Goal: Task Accomplishment & Management: Manage account settings

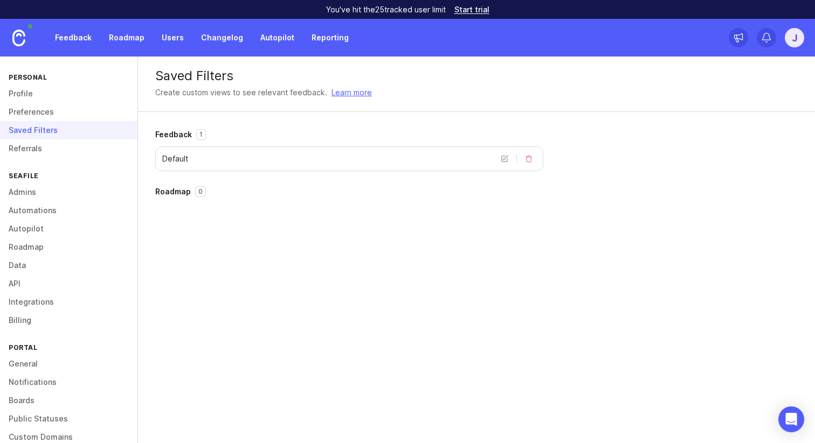
click at [38, 150] on link "Referrals" at bounding box center [68, 149] width 137 height 18
click at [25, 149] on link "Referrals" at bounding box center [68, 149] width 137 height 18
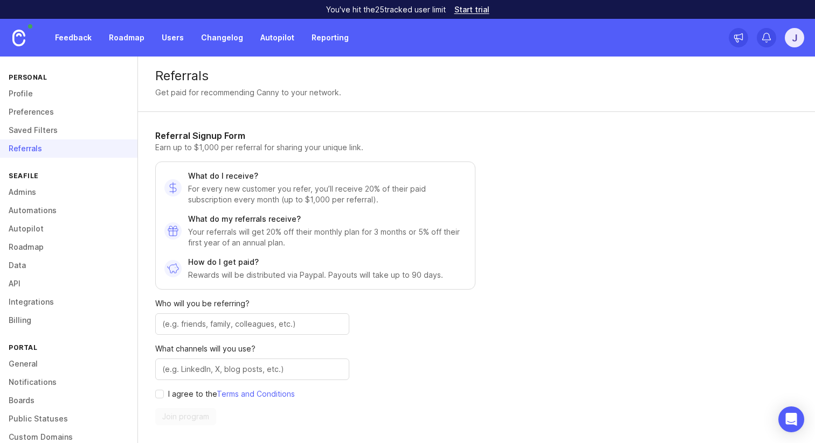
scroll to position [80, 0]
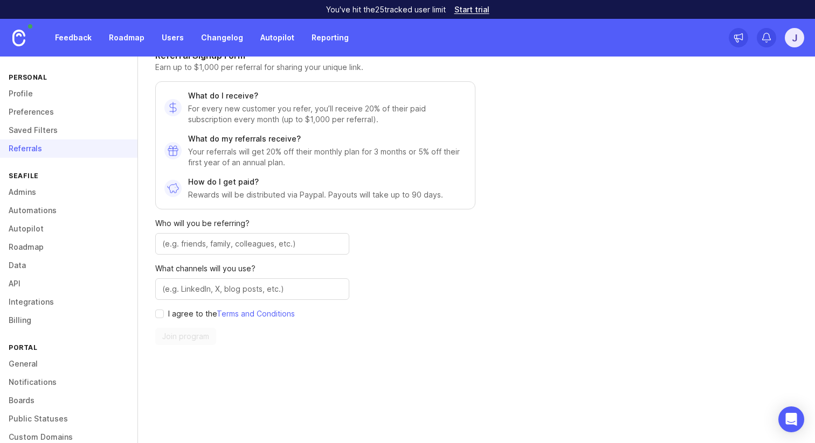
click at [69, 194] on link "Admins" at bounding box center [68, 192] width 137 height 18
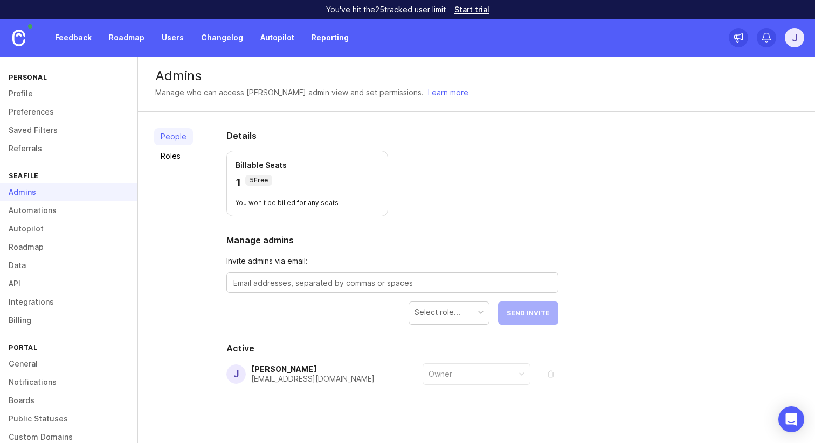
click at [61, 200] on div "Admins" at bounding box center [68, 192] width 137 height 18
click at [59, 217] on link "Automations" at bounding box center [68, 210] width 137 height 18
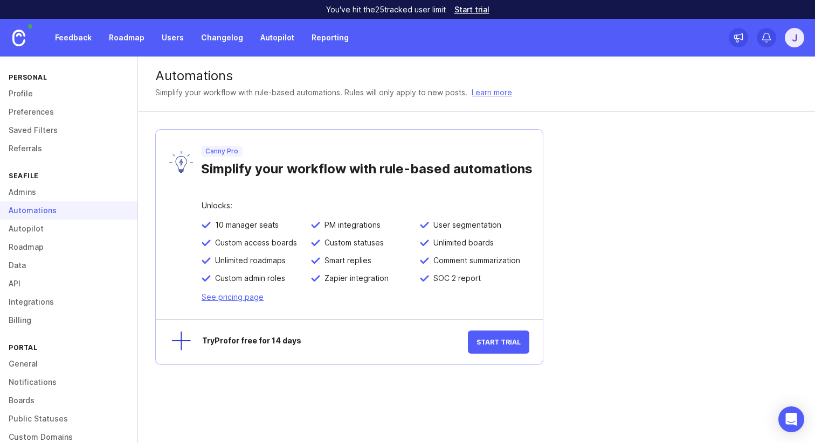
click at [36, 227] on link "Autopilot" at bounding box center [68, 229] width 137 height 18
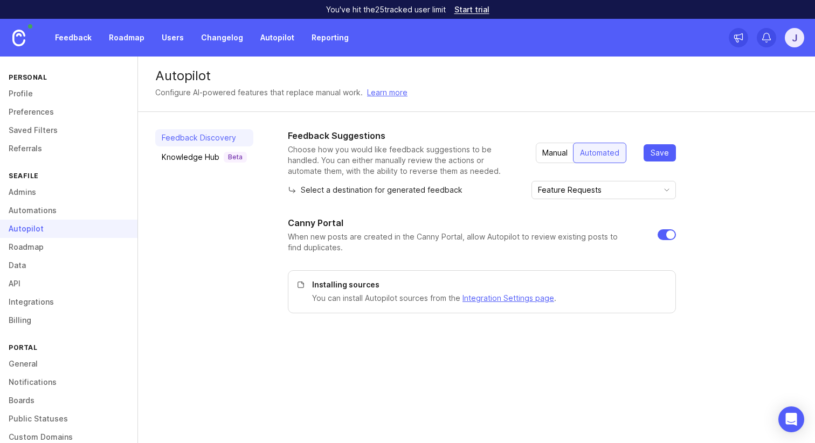
click at [35, 234] on div "Autopilot" at bounding box center [68, 229] width 137 height 18
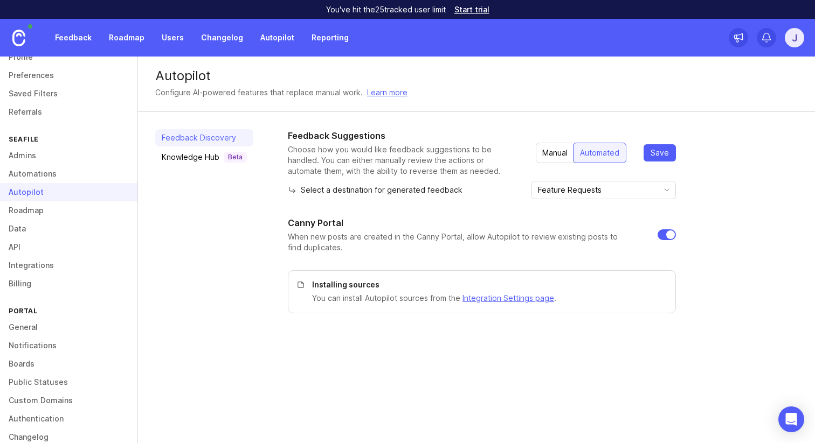
scroll to position [53, 0]
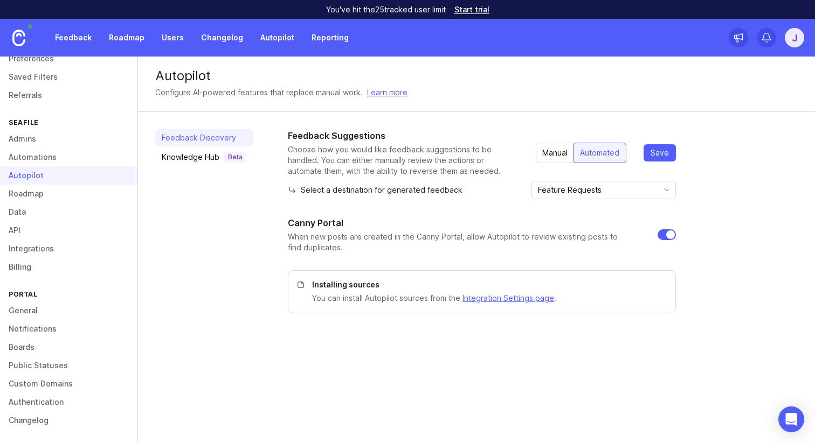
click at [38, 310] on link "General" at bounding box center [68, 311] width 137 height 18
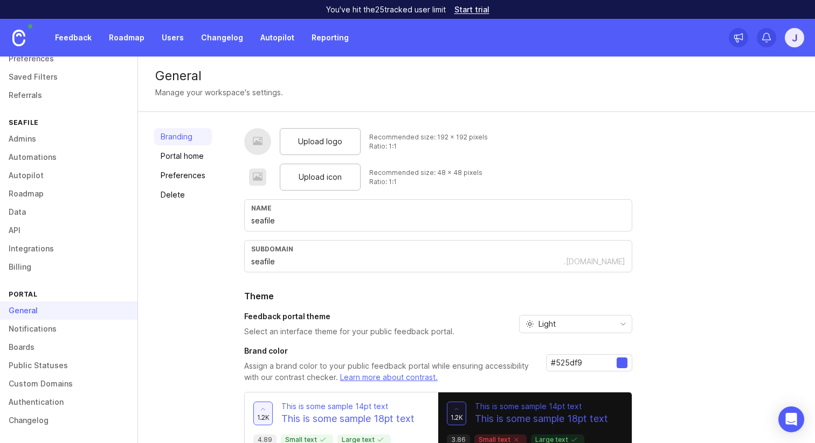
click at [35, 319] on div "General" at bounding box center [68, 311] width 137 height 18
click at [34, 326] on link "Notifications" at bounding box center [68, 329] width 137 height 18
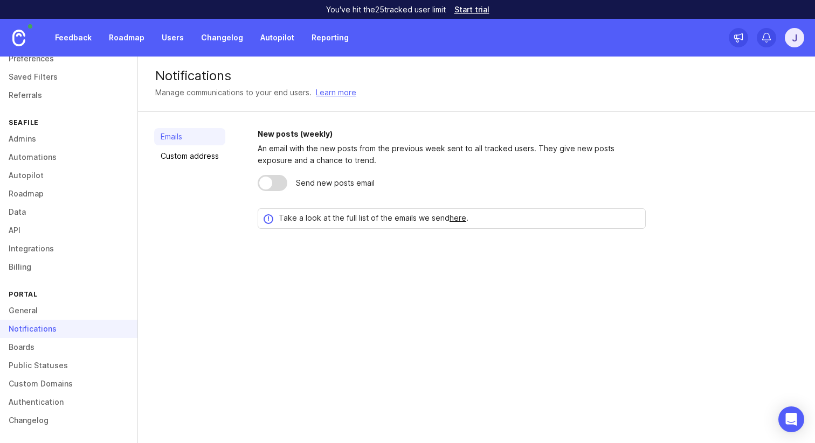
click at [30, 343] on link "Boards" at bounding box center [68, 347] width 137 height 18
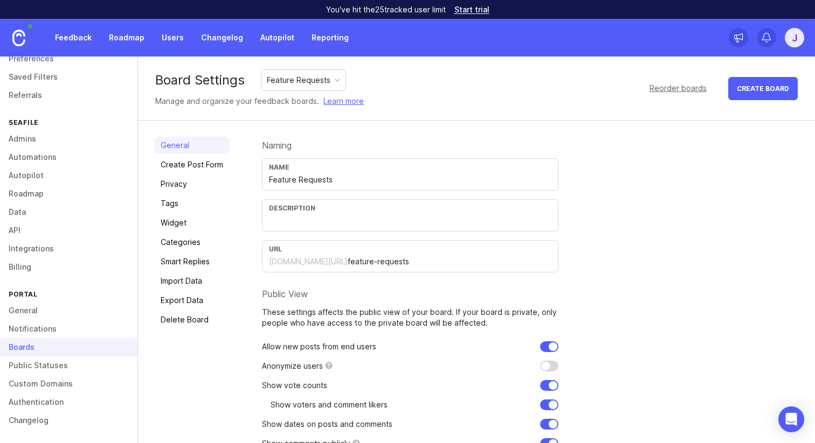
scroll to position [53, 0]
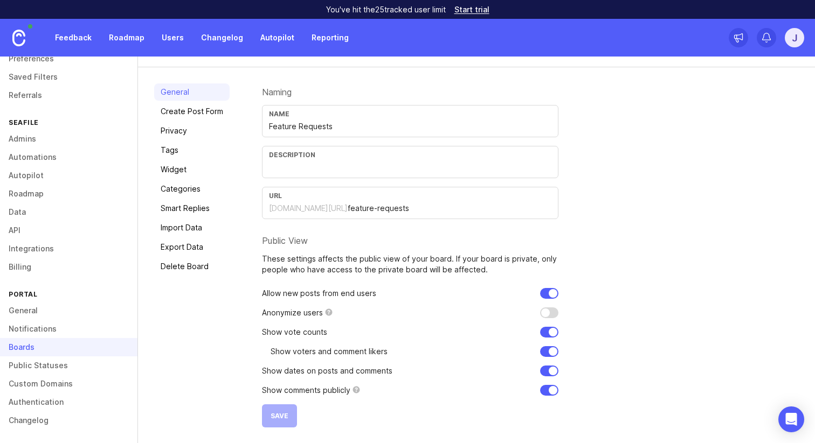
click at [45, 374] on link "Public Statuses" at bounding box center [68, 366] width 137 height 18
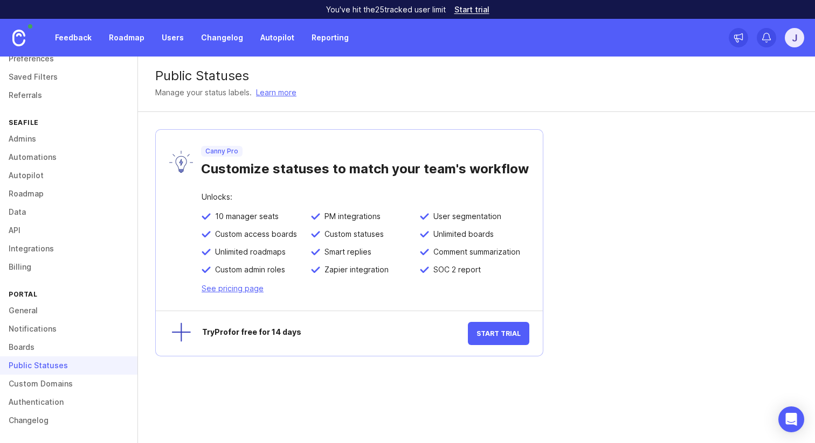
click at [55, 378] on link "Custom Domains" at bounding box center [68, 384] width 137 height 18
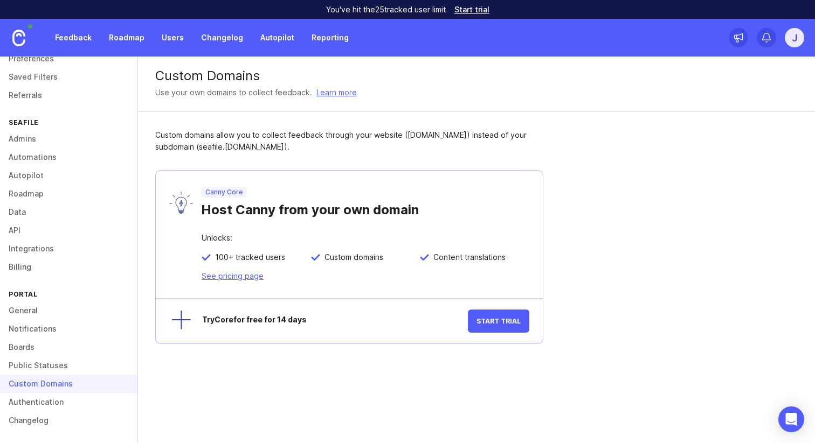
click at [48, 396] on link "Authentication" at bounding box center [68, 402] width 137 height 18
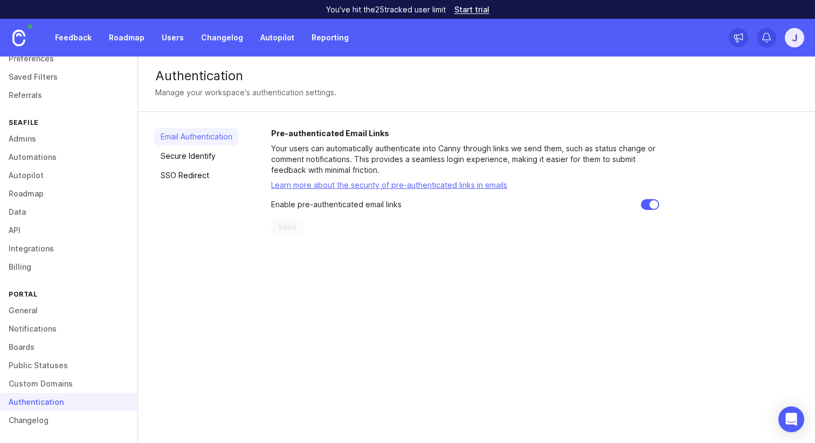
click at [45, 415] on link "Changelog" at bounding box center [68, 421] width 137 height 18
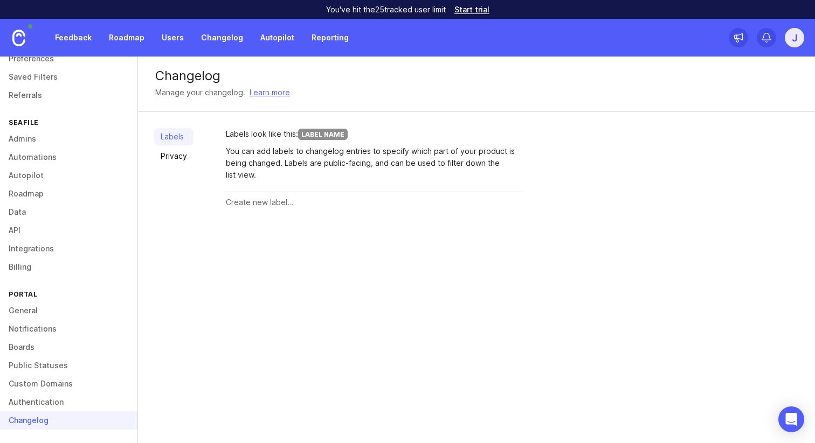
click at [39, 135] on link "Admins" at bounding box center [68, 139] width 137 height 18
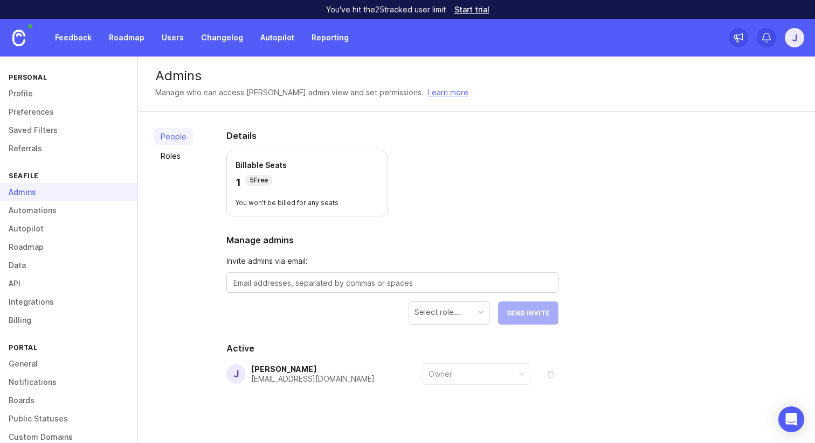
click at [33, 92] on link "Profile" at bounding box center [68, 94] width 137 height 18
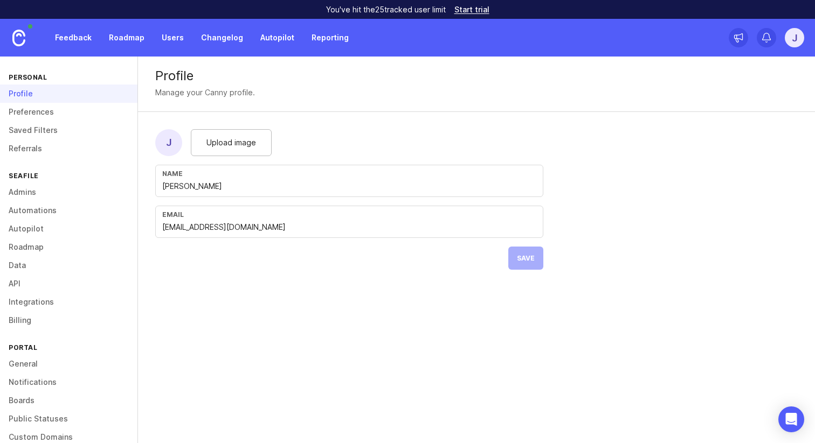
click at [35, 107] on link "Preferences" at bounding box center [68, 112] width 137 height 18
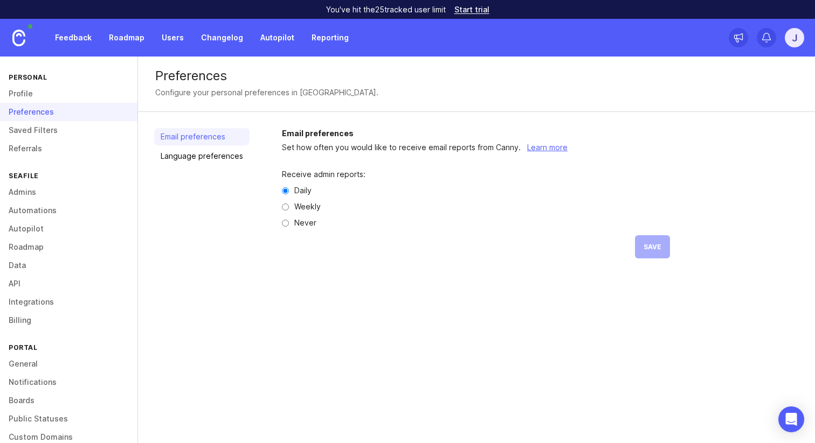
click at [38, 125] on link "Saved Filters" at bounding box center [68, 130] width 137 height 18
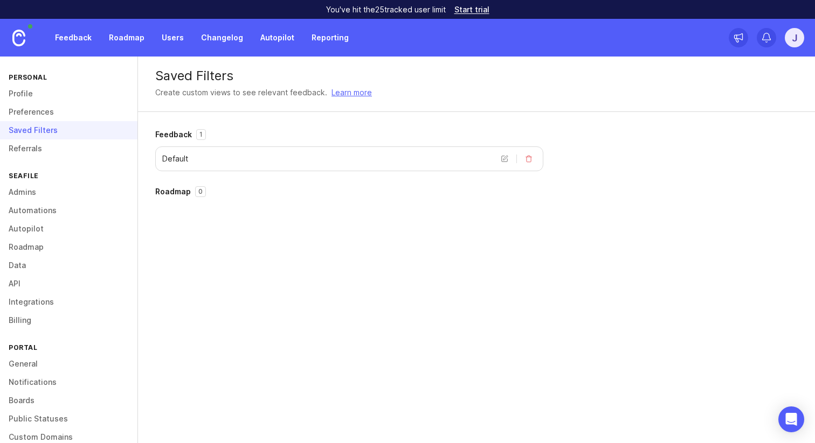
click at [37, 149] on link "Referrals" at bounding box center [68, 149] width 137 height 18
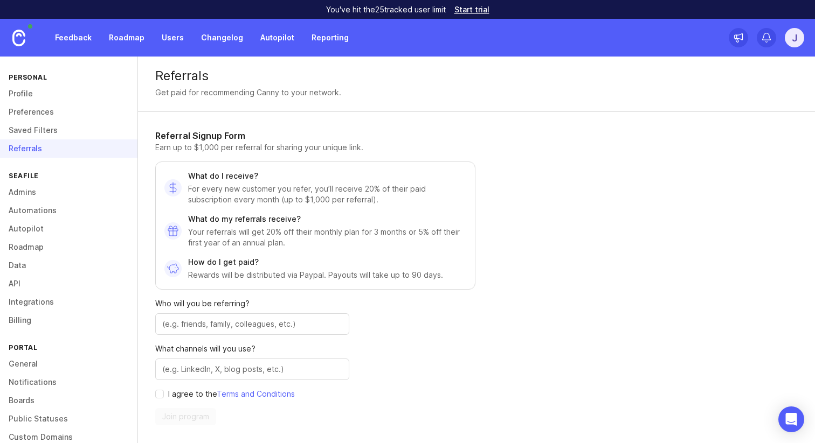
scroll to position [80, 0]
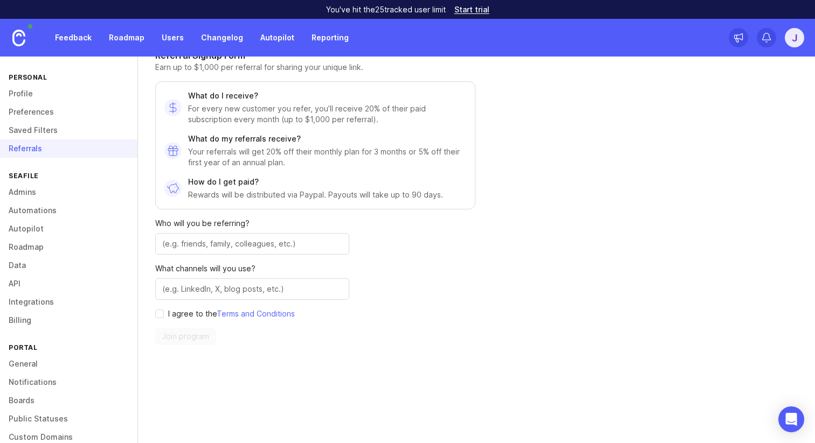
click at [53, 197] on link "Admins" at bounding box center [68, 192] width 137 height 18
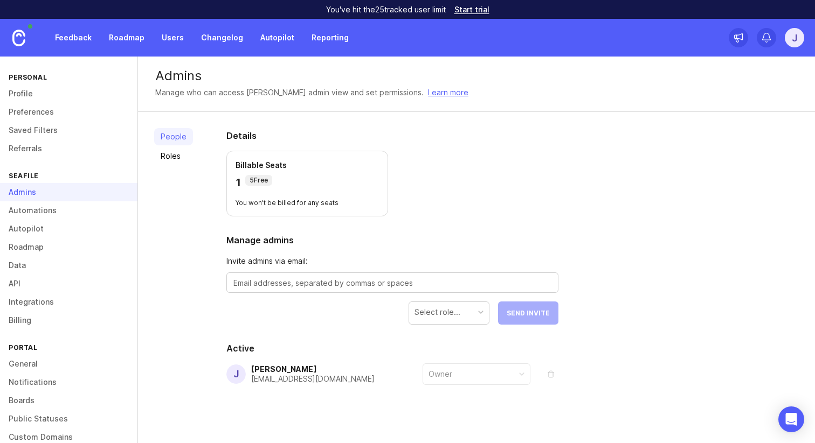
scroll to position [10, 0]
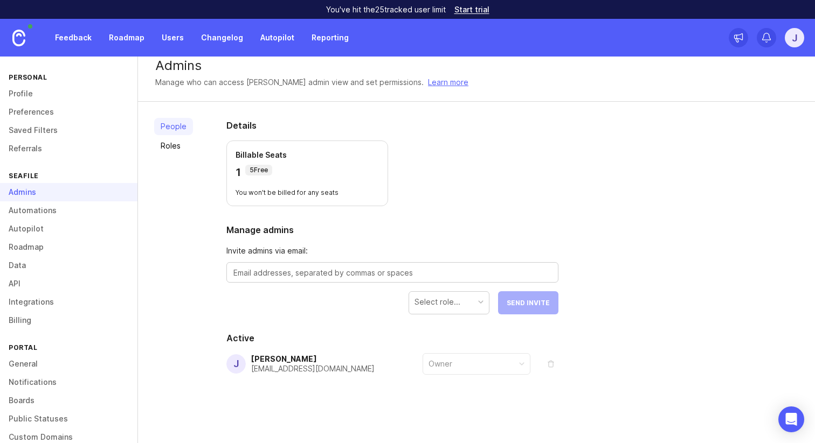
click at [62, 212] on link "Automations" at bounding box center [68, 210] width 137 height 18
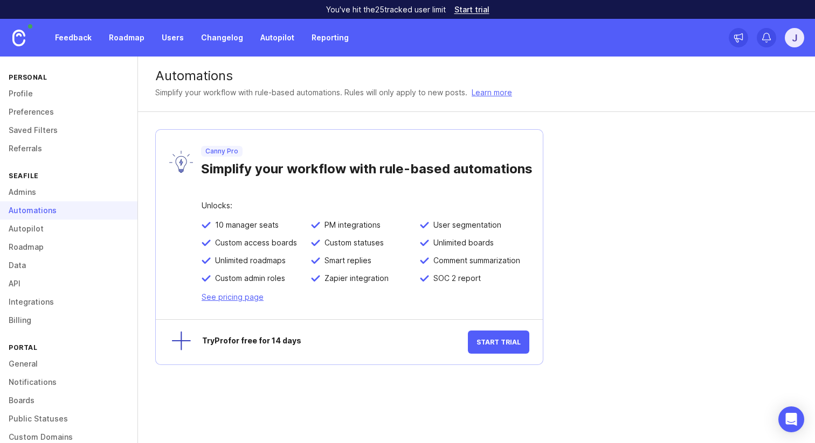
click at [45, 229] on link "Autopilot" at bounding box center [68, 229] width 137 height 18
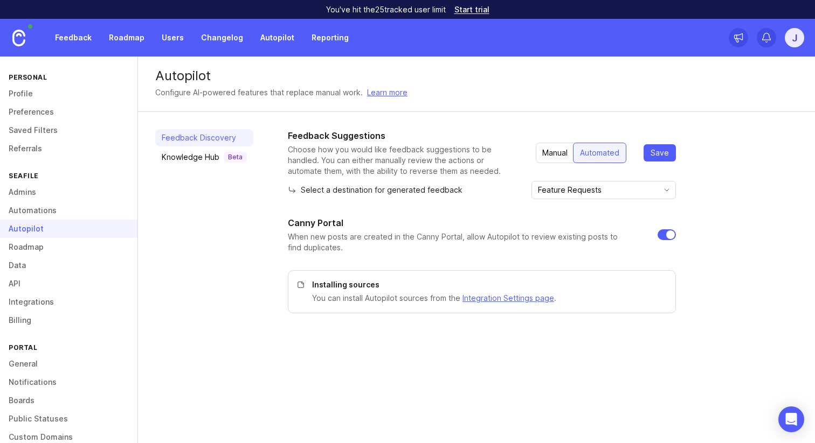
click at [33, 246] on link "Roadmap" at bounding box center [68, 247] width 137 height 18
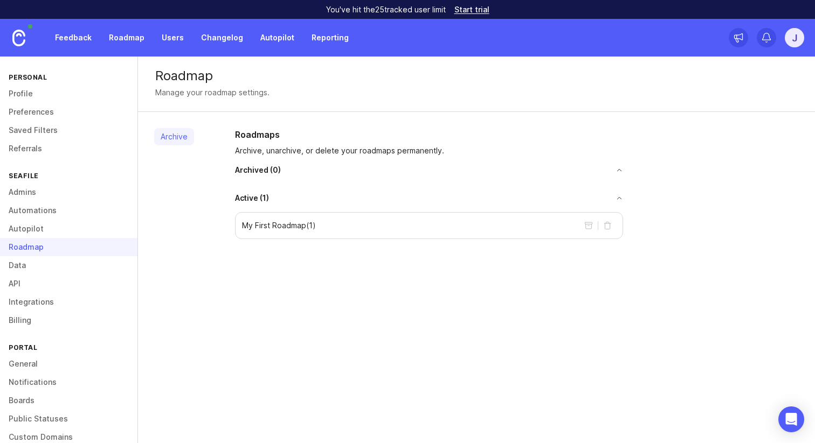
click at [28, 263] on link "Data" at bounding box center [68, 265] width 137 height 18
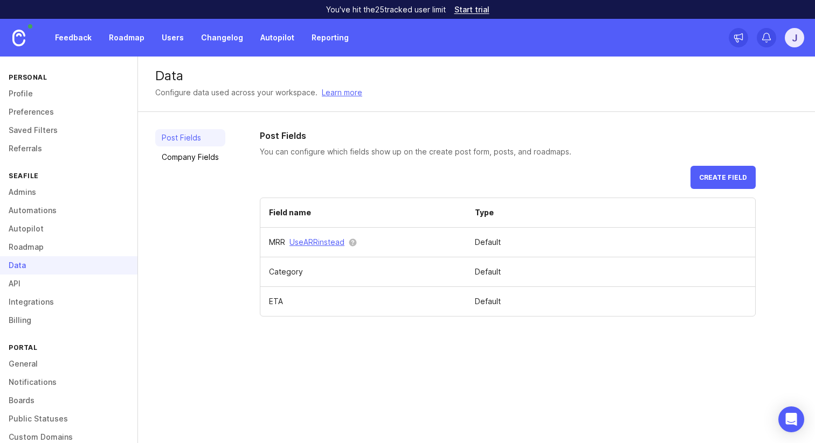
click at [189, 152] on link "Company Fields" at bounding box center [190, 157] width 70 height 17
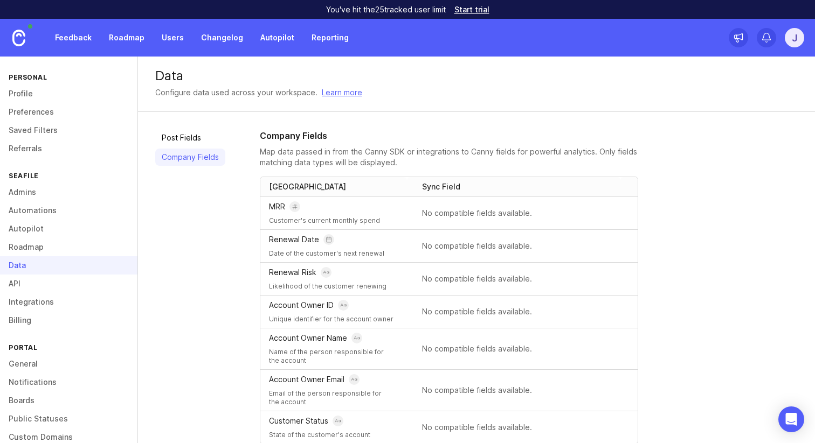
click at [189, 128] on div "Post Fields Company Fields Company Fields Map data passed in from the Canny SDK…" at bounding box center [476, 344] width 677 height 464
click at [41, 290] on link "API" at bounding box center [68, 284] width 137 height 18
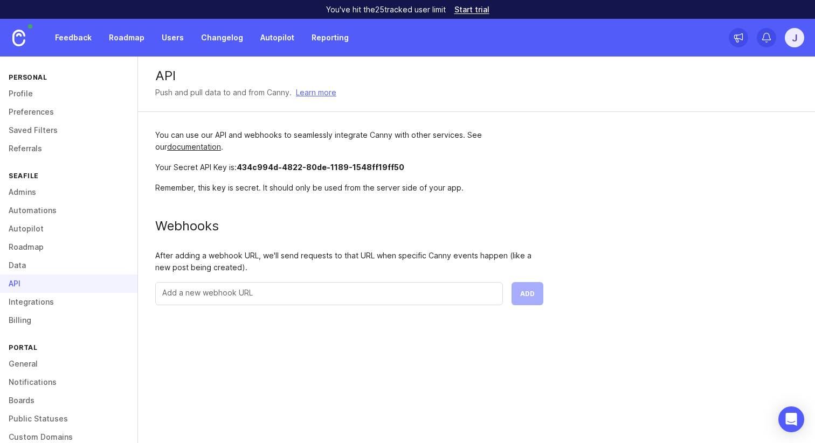
click at [26, 310] on link "Integrations" at bounding box center [68, 302] width 137 height 18
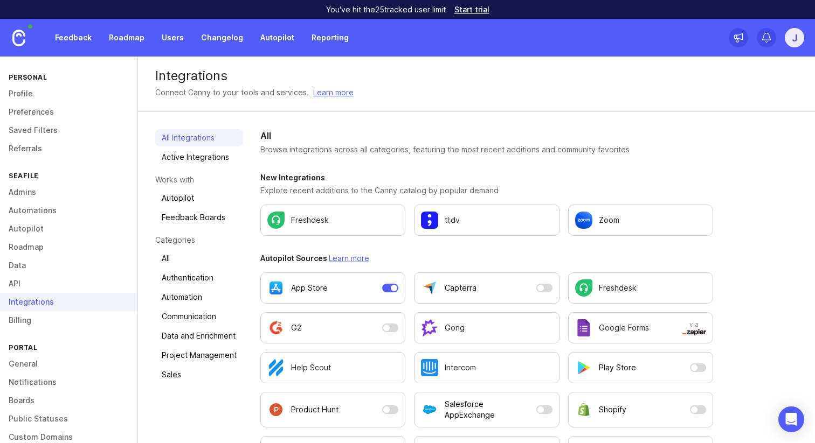
click at [26, 320] on link "Billing" at bounding box center [68, 320] width 137 height 18
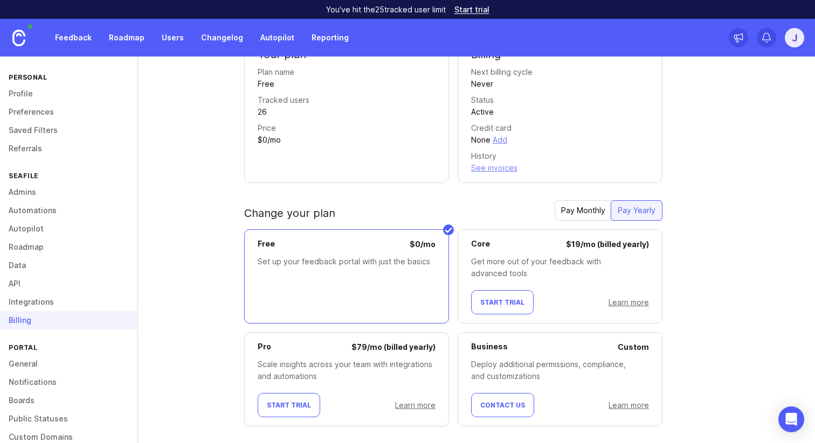
scroll to position [107, 0]
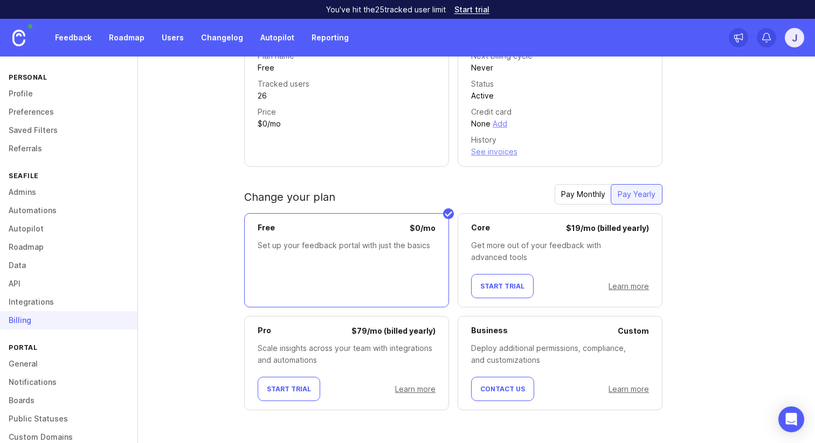
click at [782, 40] on div "j" at bounding box center [765, 38] width 75 height 38
click at [790, 41] on div "j" at bounding box center [793, 37] width 19 height 19
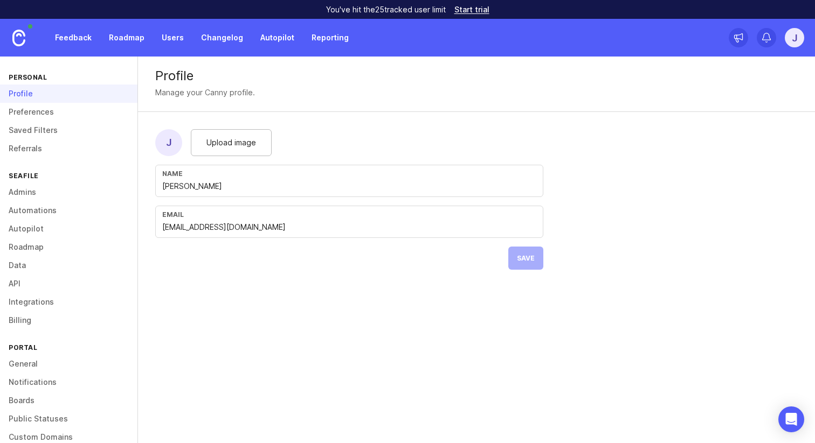
click at [25, 101] on div "Profile" at bounding box center [68, 94] width 137 height 18
click at [36, 113] on link "Preferences" at bounding box center [68, 112] width 137 height 18
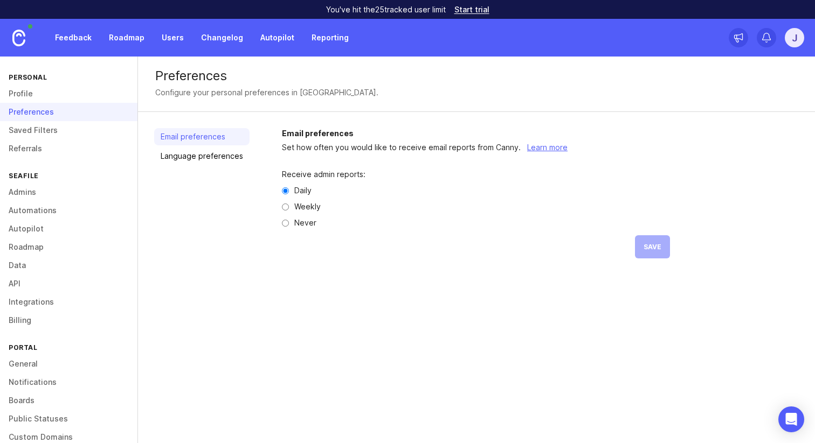
click at [48, 127] on link "Saved Filters" at bounding box center [68, 130] width 137 height 18
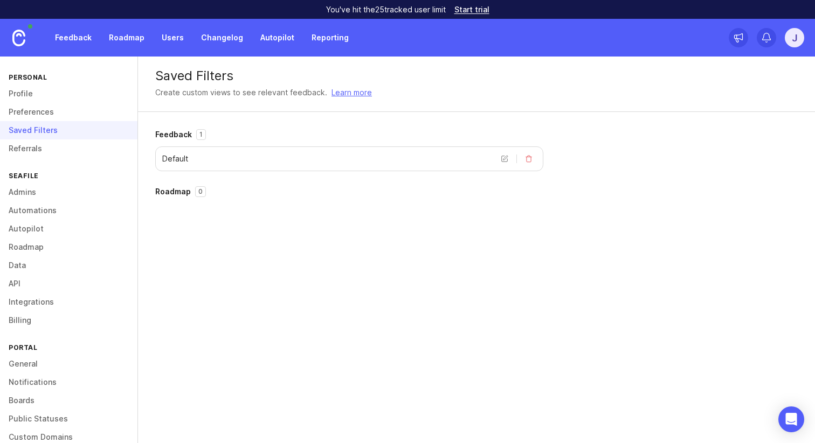
scroll to position [53, 0]
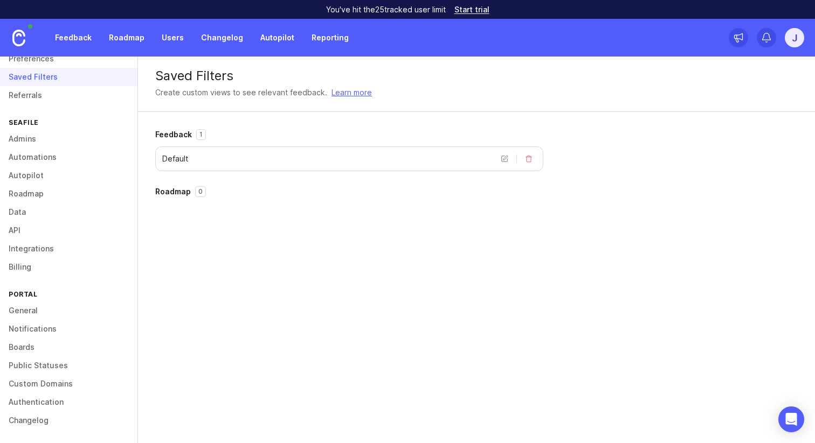
click at [28, 271] on link "Billing" at bounding box center [68, 267] width 137 height 18
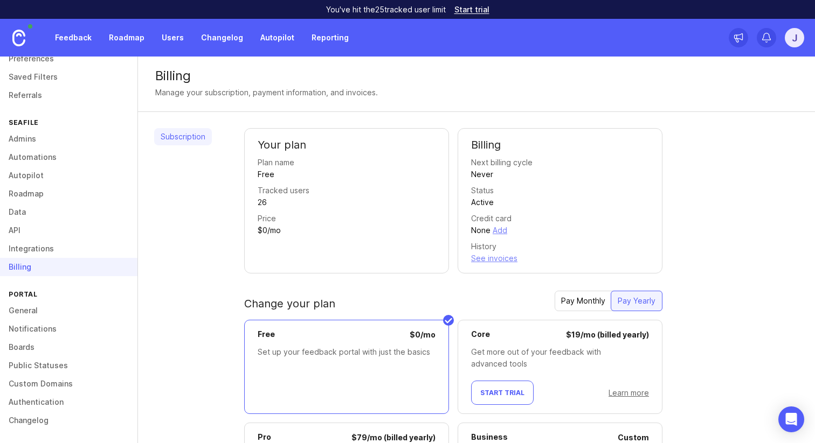
click at [34, 144] on link "Admins" at bounding box center [68, 139] width 137 height 18
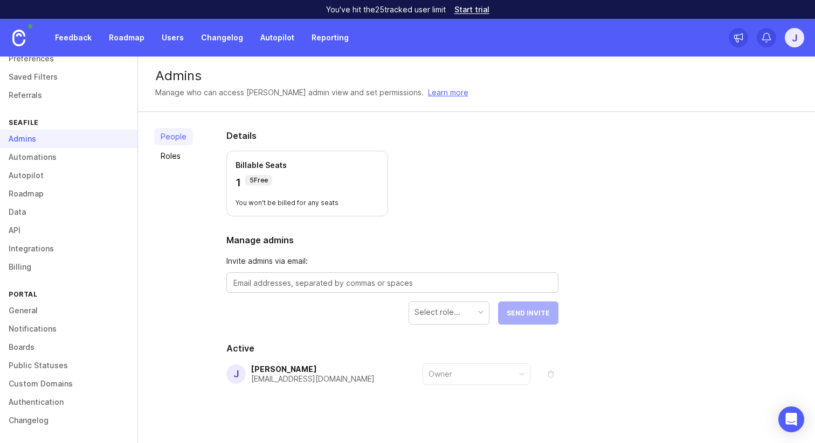
click at [89, 42] on link "Feedback" at bounding box center [73, 37] width 50 height 19
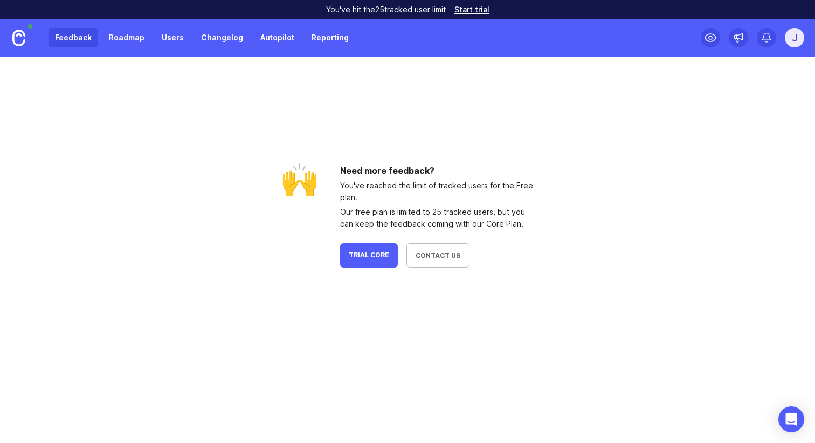
click at [798, 39] on div "j" at bounding box center [793, 37] width 19 height 19
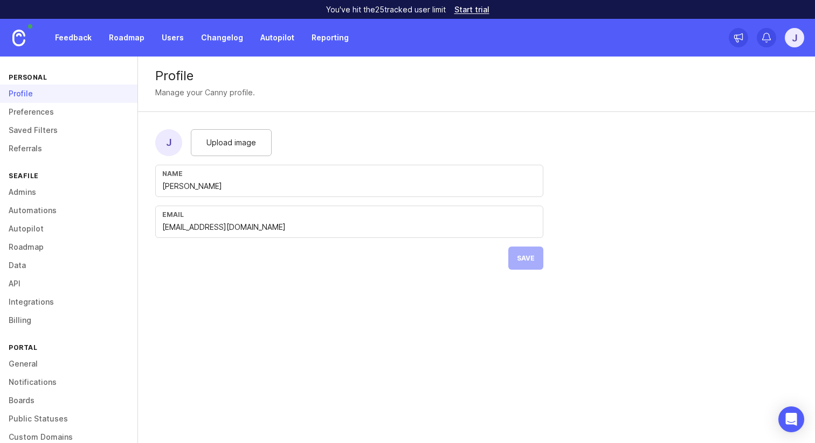
click at [34, 107] on link "Preferences" at bounding box center [68, 112] width 137 height 18
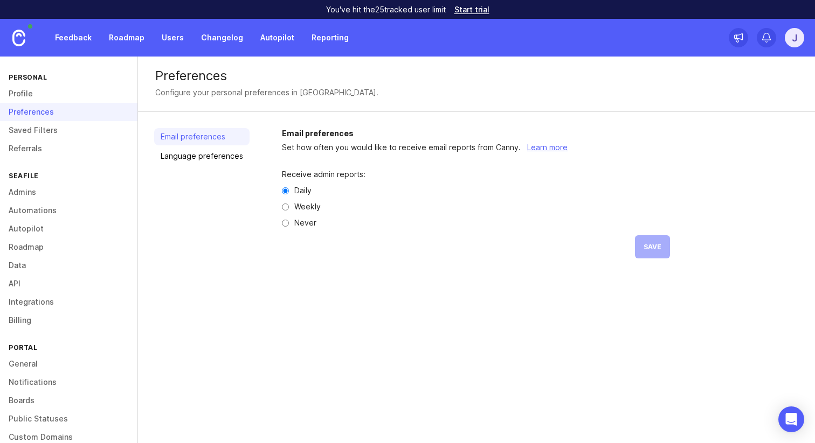
click at [27, 96] on link "Profile" at bounding box center [68, 94] width 137 height 18
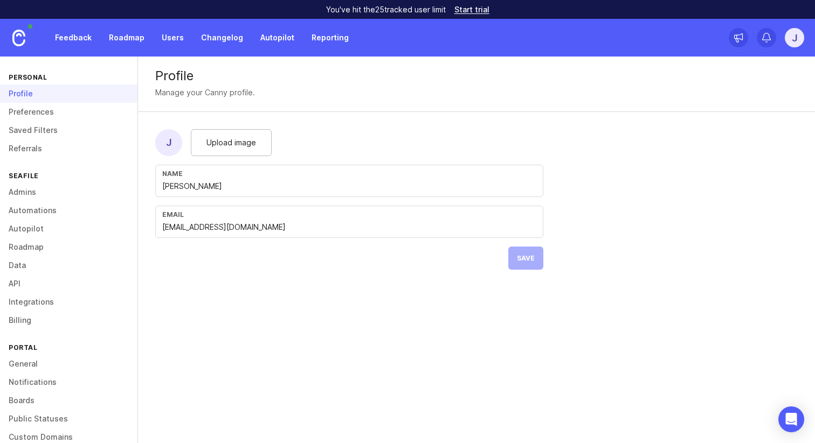
click at [27, 116] on link "Preferences" at bounding box center [68, 112] width 137 height 18
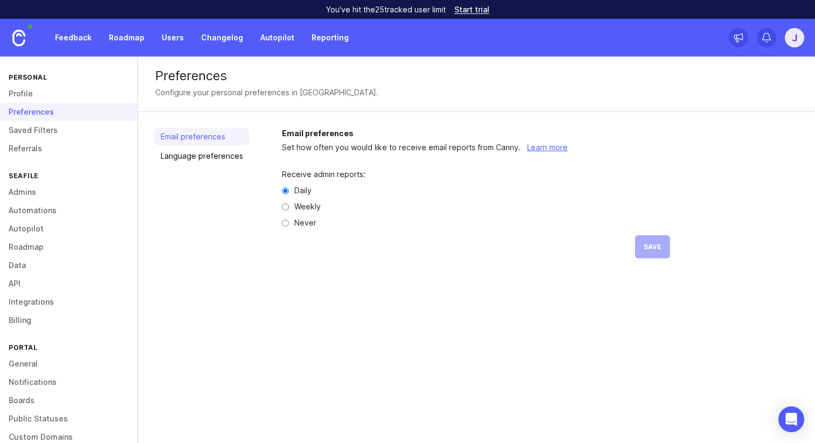
click at [27, 131] on link "Saved Filters" at bounding box center [68, 130] width 137 height 18
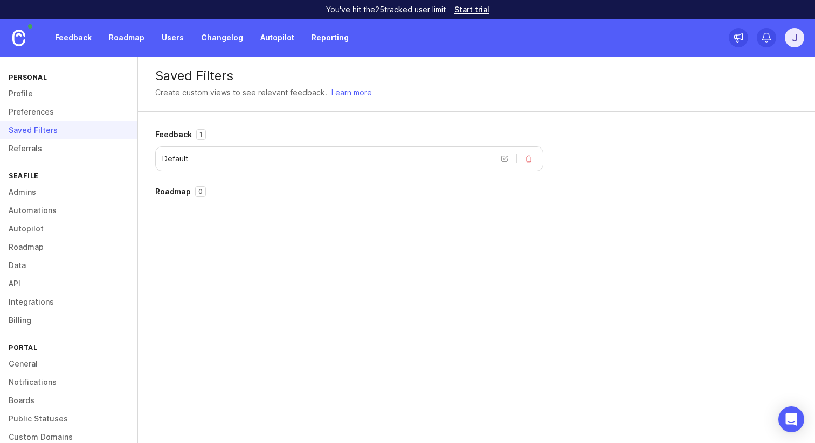
click at [29, 151] on link "Referrals" at bounding box center [68, 149] width 137 height 18
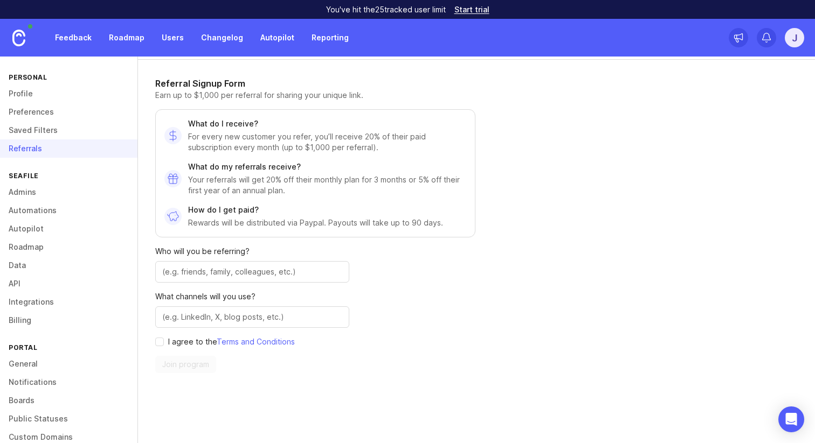
scroll to position [80, 0]
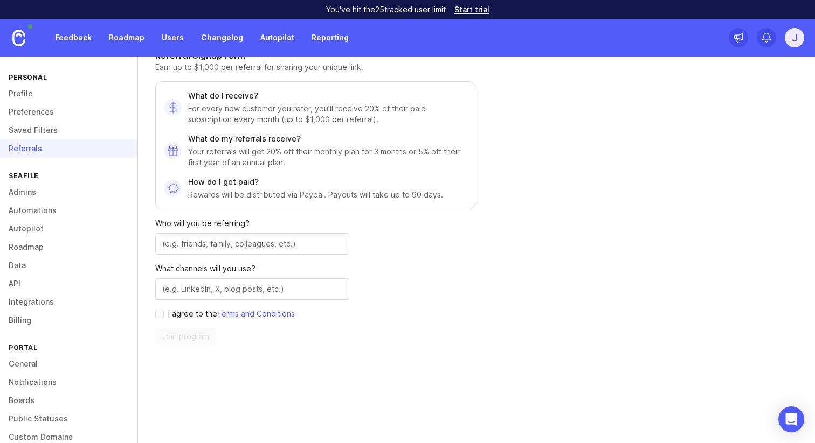
click at [33, 186] on link "Admins" at bounding box center [68, 192] width 137 height 18
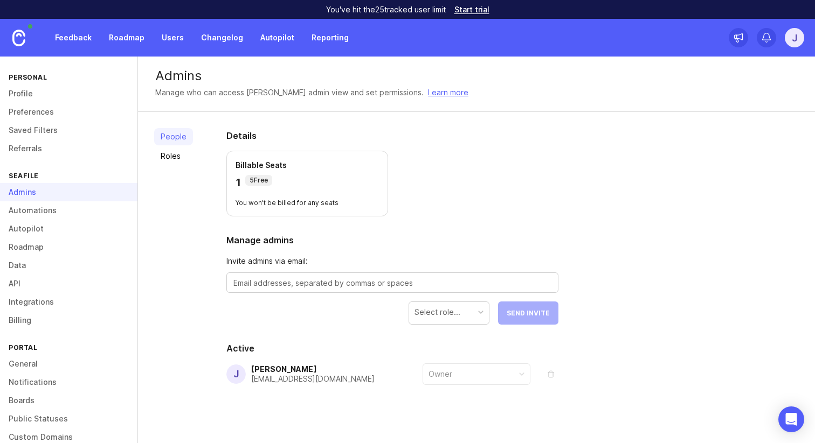
scroll to position [10, 0]
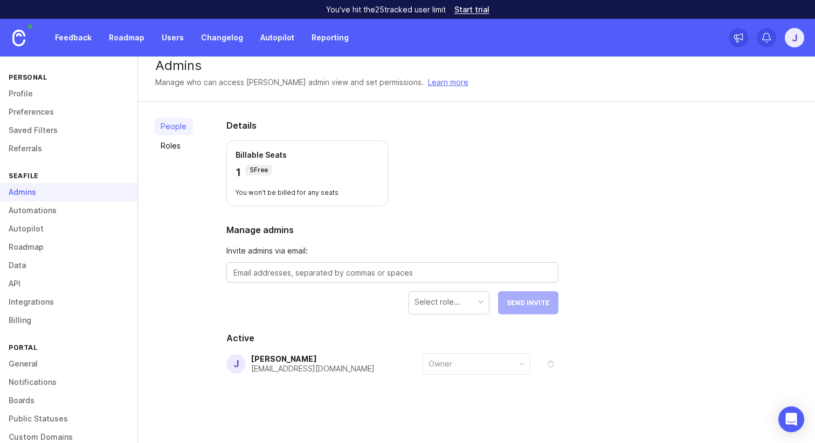
click at [286, 265] on div at bounding box center [392, 272] width 332 height 20
click at [173, 141] on link "Roles" at bounding box center [173, 145] width 39 height 17
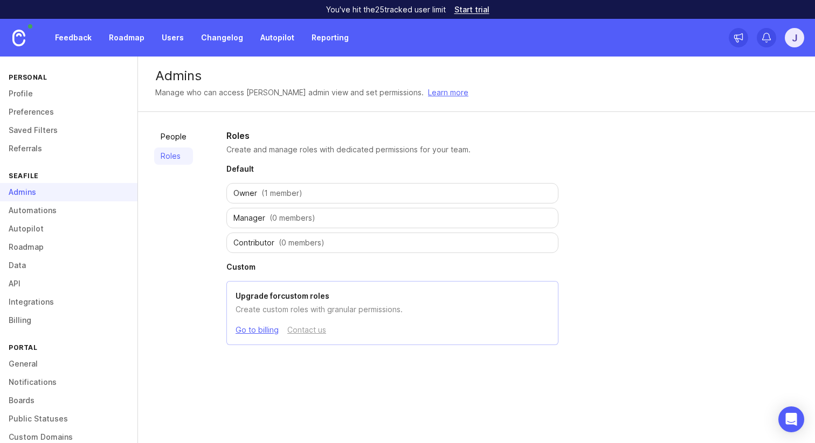
click at [173, 138] on link "People" at bounding box center [173, 136] width 39 height 17
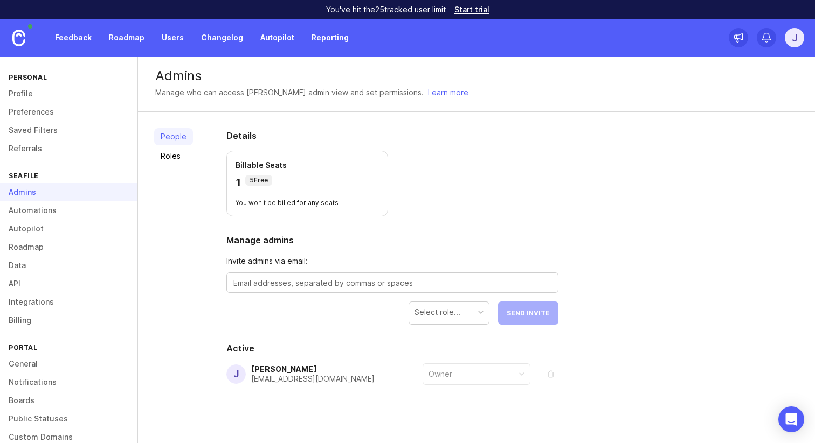
click at [64, 206] on link "Automations" at bounding box center [68, 210] width 137 height 18
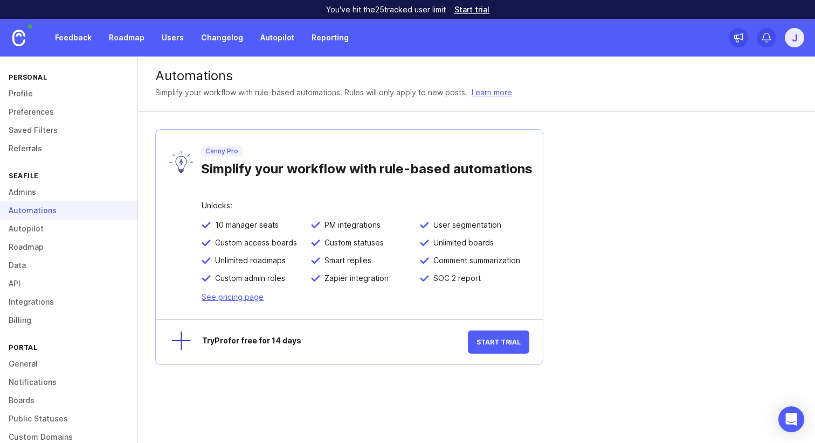
click at [55, 229] on link "Autopilot" at bounding box center [68, 229] width 137 height 18
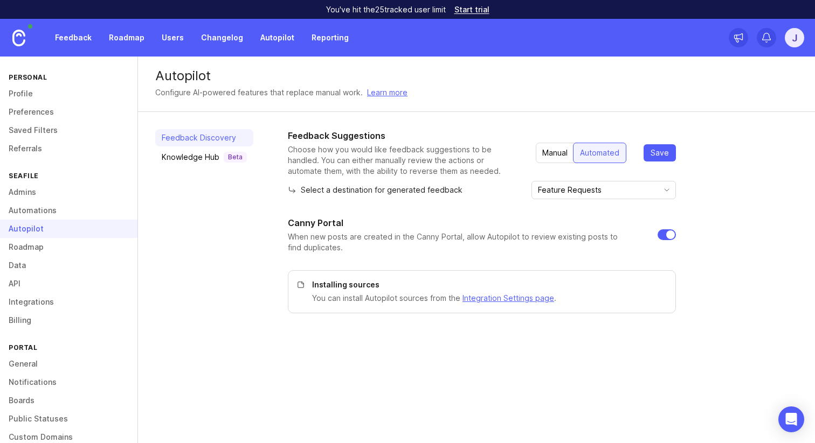
click at [204, 161] on div "Knowledge Hub Beta" at bounding box center [204, 157] width 85 height 11
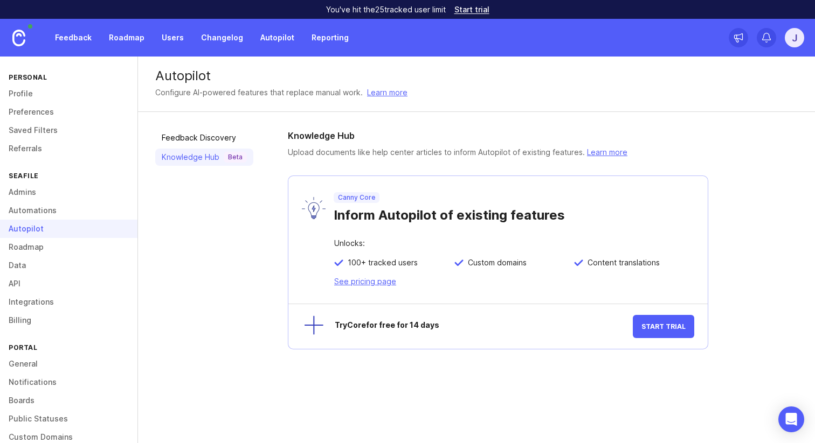
click at [44, 249] on link "Roadmap" at bounding box center [68, 247] width 137 height 18
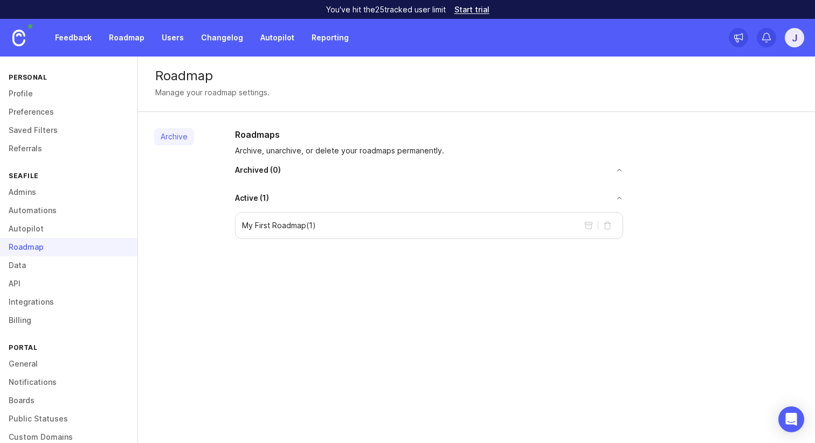
click at [28, 267] on link "Data" at bounding box center [68, 265] width 137 height 18
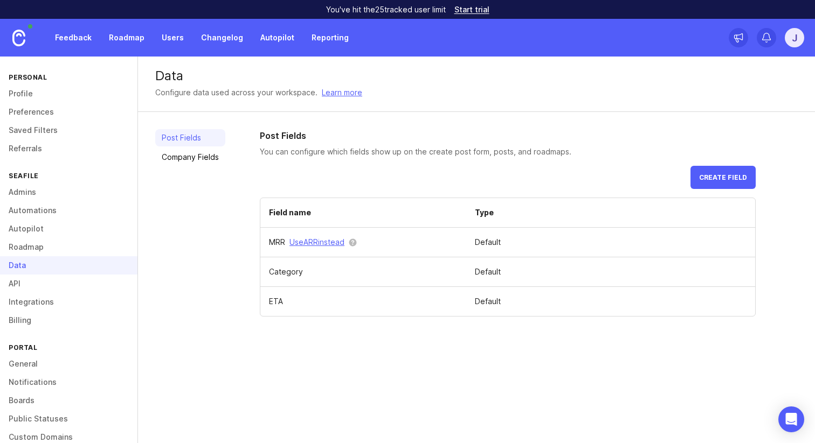
click at [201, 159] on link "Company Fields" at bounding box center [190, 157] width 70 height 17
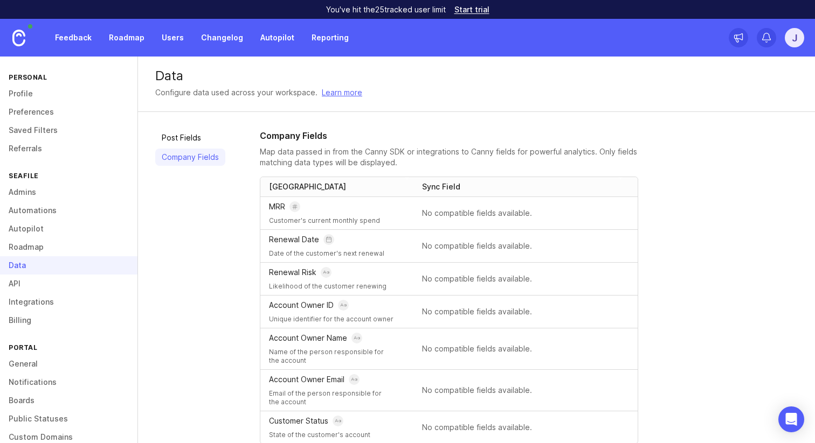
click at [75, 282] on link "API" at bounding box center [68, 284] width 137 height 18
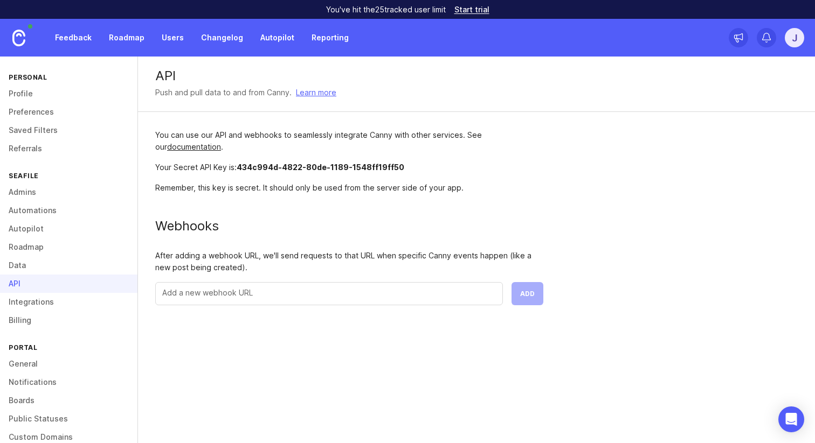
click at [60, 299] on link "Integrations" at bounding box center [68, 302] width 137 height 18
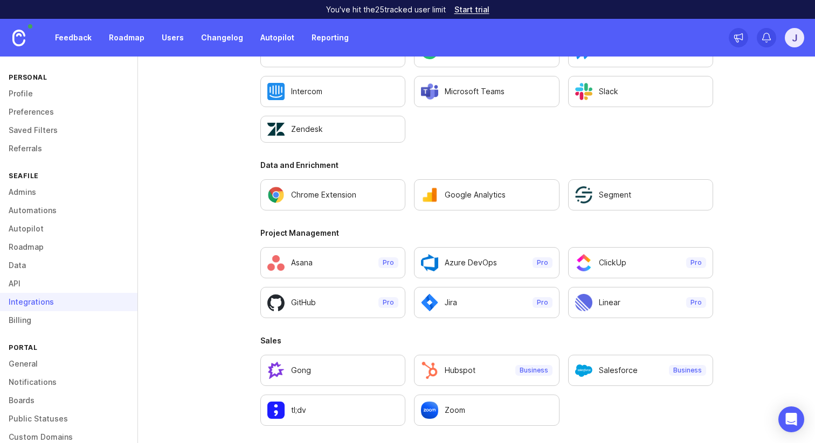
click at [51, 324] on link "Billing" at bounding box center [68, 320] width 137 height 18
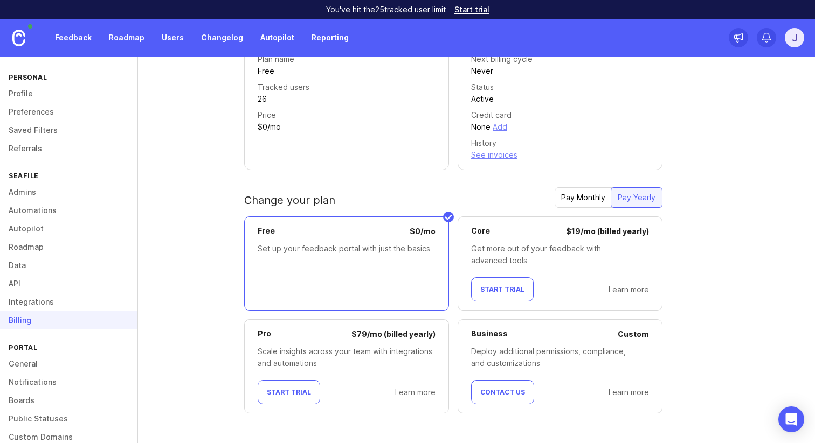
scroll to position [107, 0]
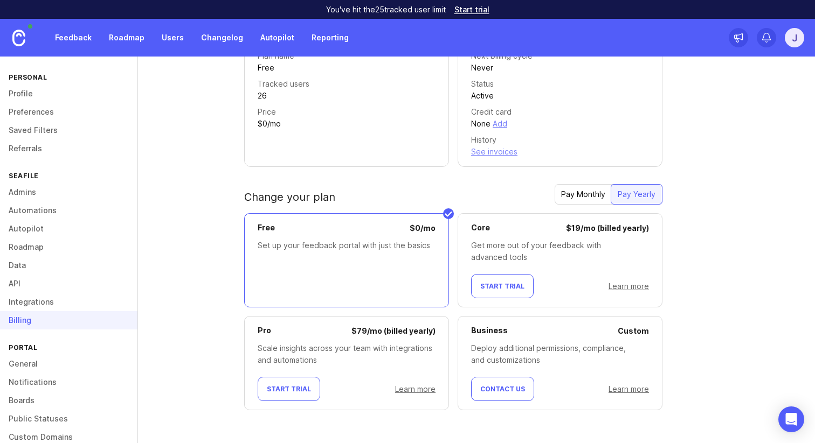
click at [69, 368] on link "General" at bounding box center [68, 364] width 137 height 18
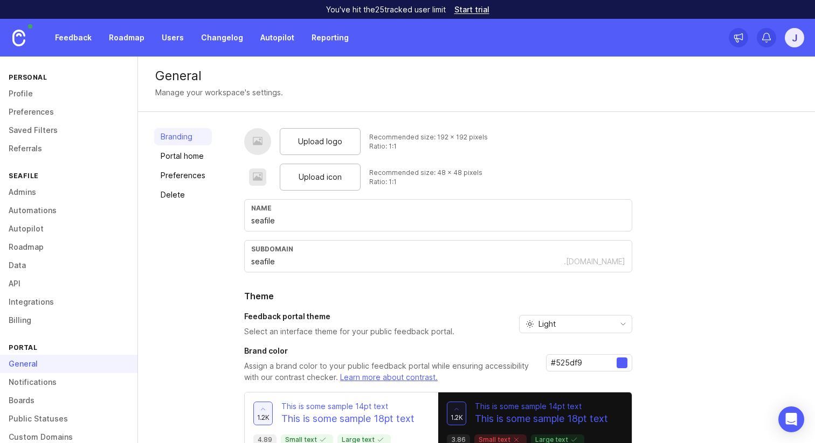
click at [172, 190] on link "Delete" at bounding box center [183, 194] width 58 height 17
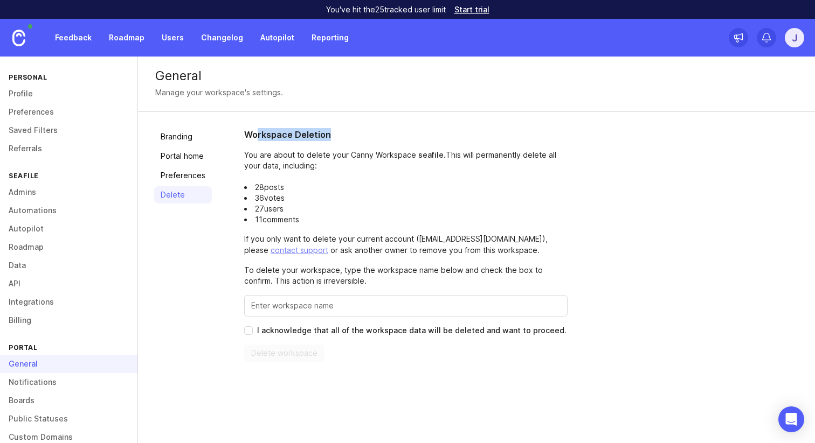
drag, startPoint x: 255, startPoint y: 132, endPoint x: 349, endPoint y: 132, distance: 93.2
click at [349, 132] on h1 "Workspace Deletion" at bounding box center [405, 134] width 323 height 13
drag, startPoint x: 354, startPoint y: 280, endPoint x: 426, endPoint y: 280, distance: 71.6
click at [426, 280] on p "To delete your workspace, type the workspace name below and check the box to co…" at bounding box center [405, 276] width 323 height 22
click at [360, 308] on input "Enter this workspace's name to confirm" at bounding box center [405, 306] width 309 height 12
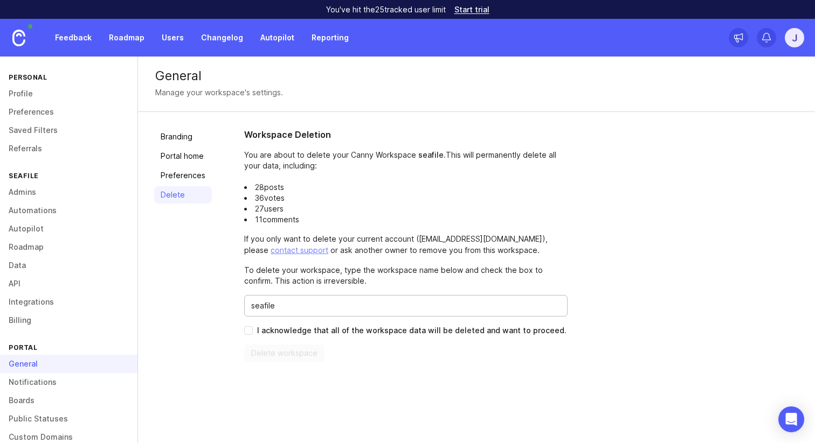
type input "seafile"
click at [247, 329] on input "I acknowledge that all of the workspace data will be deleted and want to procee…" at bounding box center [248, 330] width 9 height 9
checkbox input "true"
click at [266, 351] on span "Delete workspace" at bounding box center [284, 353] width 66 height 11
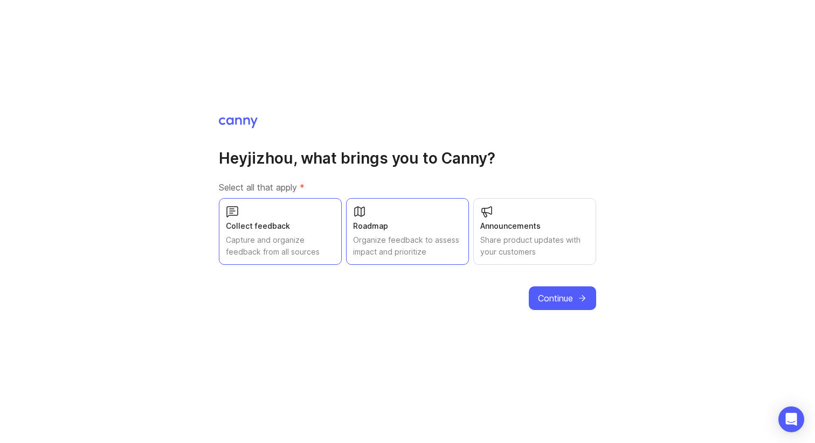
click at [523, 239] on div "Share product updates with your customers" at bounding box center [534, 246] width 109 height 24
click at [547, 293] on span "Continue" at bounding box center [555, 298] width 35 height 13
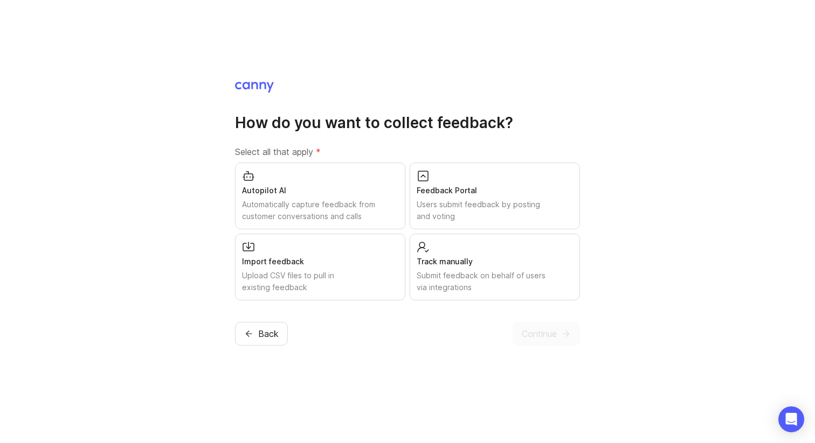
click at [357, 199] on div "Automatically capture feedback from customer conversations and calls" at bounding box center [320, 211] width 156 height 24
click at [446, 204] on div "Users submit feedback by posting and voting" at bounding box center [494, 211] width 156 height 24
click at [437, 258] on div "Track manually" at bounding box center [494, 262] width 156 height 12
click at [320, 263] on div "Import feedback" at bounding box center [320, 262] width 156 height 12
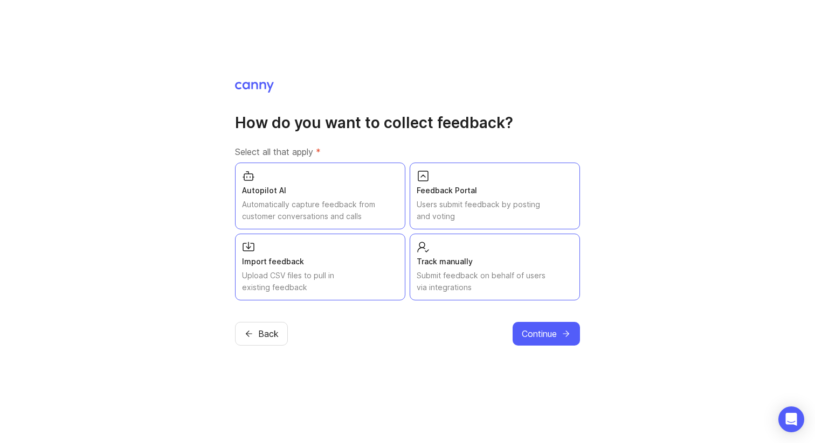
click at [531, 331] on span "Continue" at bounding box center [538, 334] width 35 height 13
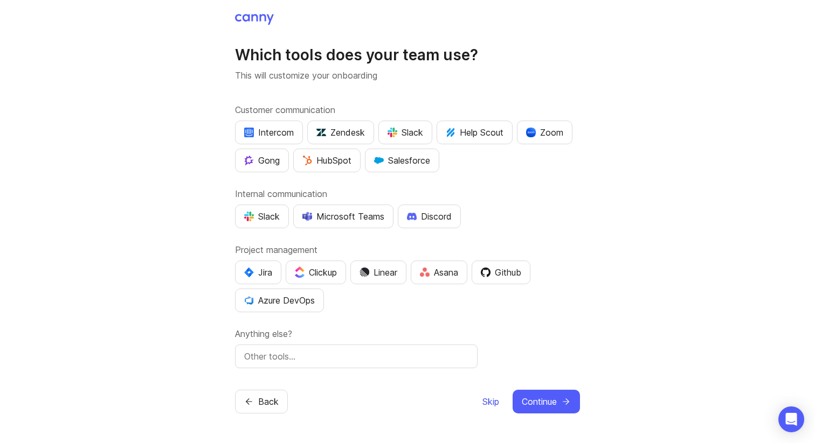
click at [485, 398] on span "Skip" at bounding box center [490, 401] width 17 height 13
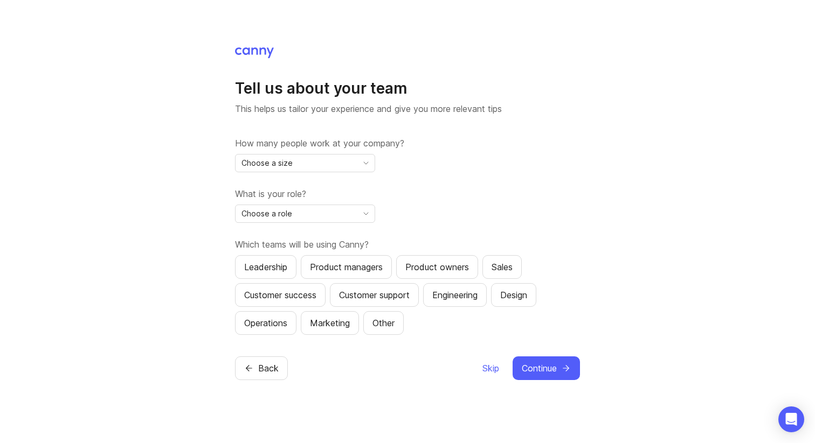
click at [337, 168] on div "Choose a size" at bounding box center [296, 163] width 122 height 17
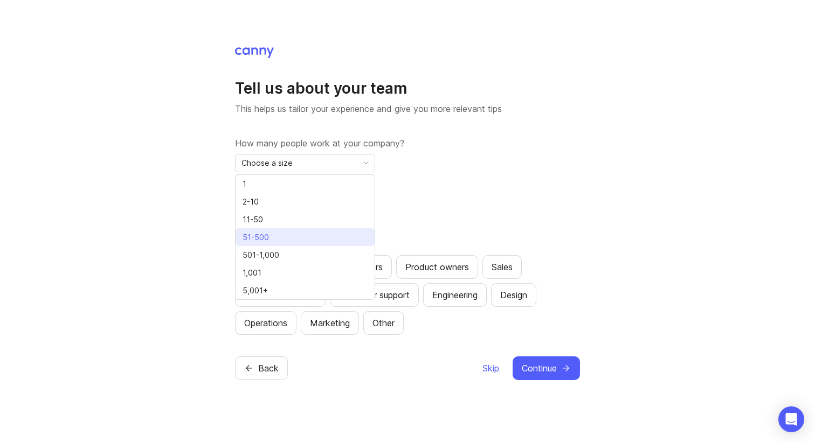
click at [308, 229] on li "51-500" at bounding box center [304, 237] width 139 height 18
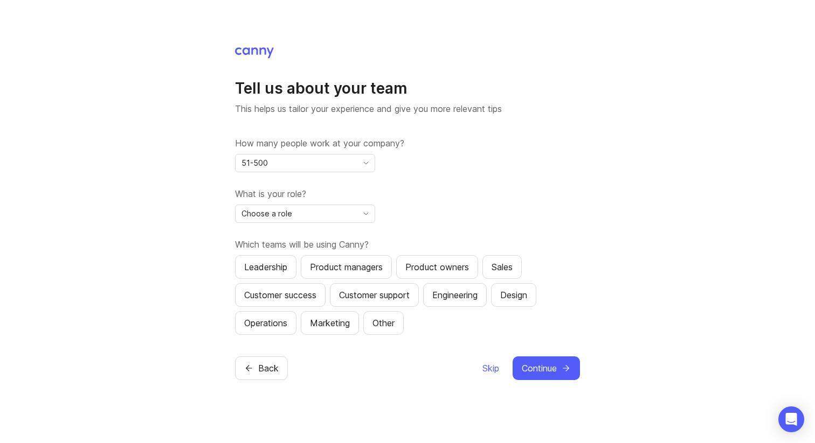
click at [336, 214] on div "Choose a role" at bounding box center [296, 213] width 122 height 17
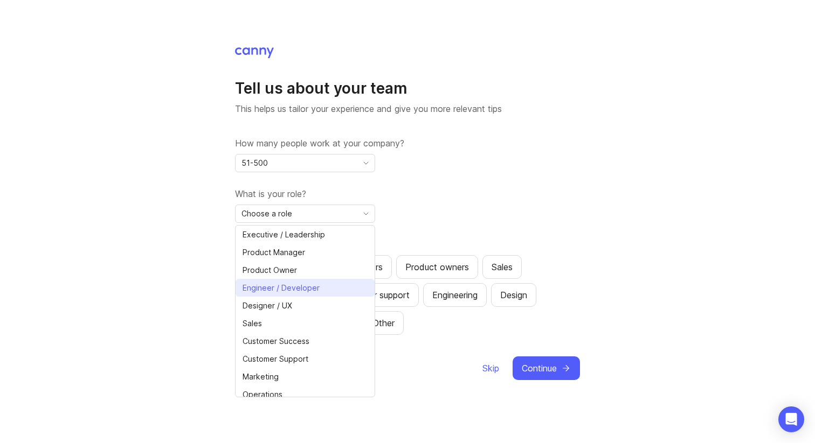
click at [301, 283] on span "Engineer / Developer" at bounding box center [280, 288] width 77 height 12
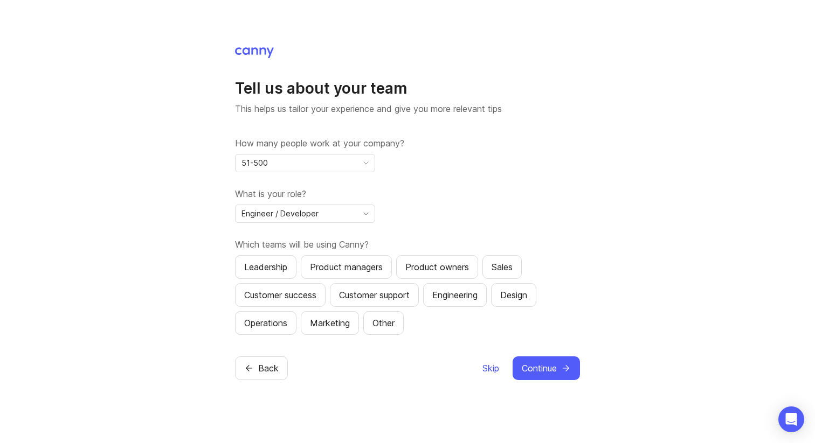
click at [487, 368] on span "Skip" at bounding box center [490, 368] width 17 height 13
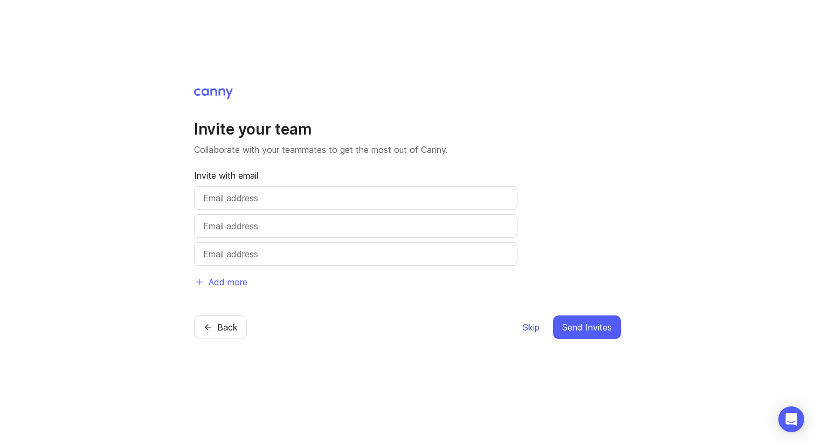
click at [533, 330] on span "Skip" at bounding box center [531, 327] width 17 height 13
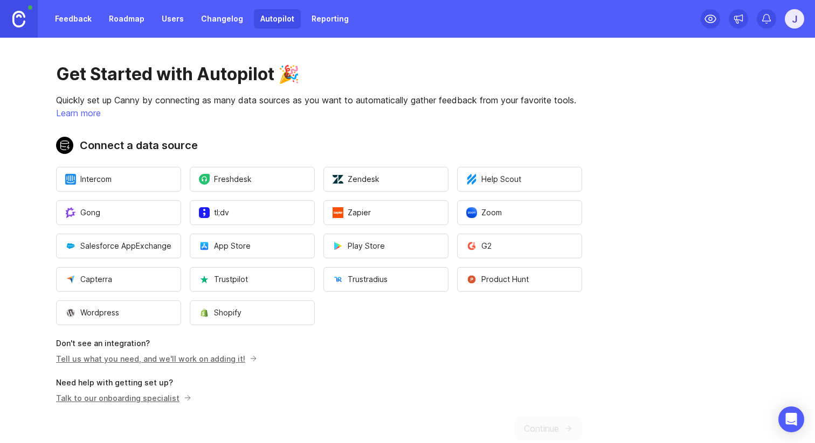
click at [794, 20] on div "j" at bounding box center [793, 18] width 19 height 19
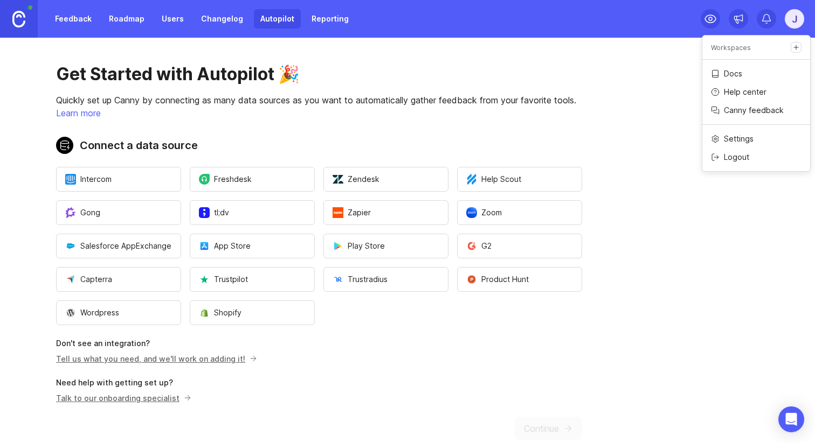
click at [743, 156] on p "Logout" at bounding box center [735, 157] width 25 height 11
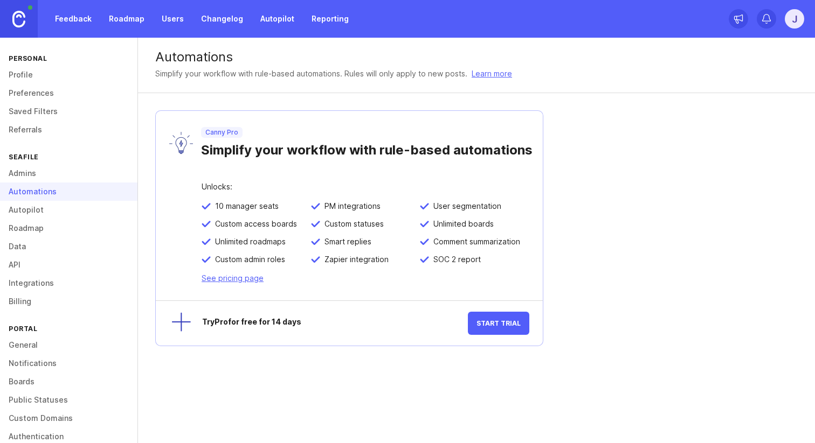
click at [28, 176] on link "Admins" at bounding box center [68, 173] width 137 height 18
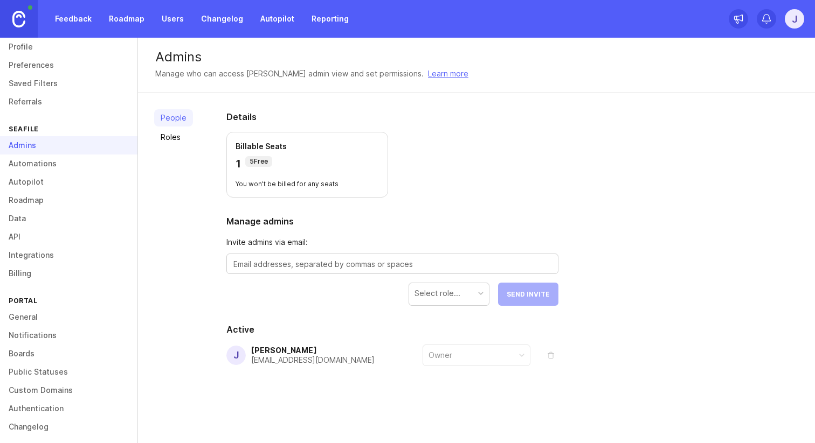
scroll to position [34, 0]
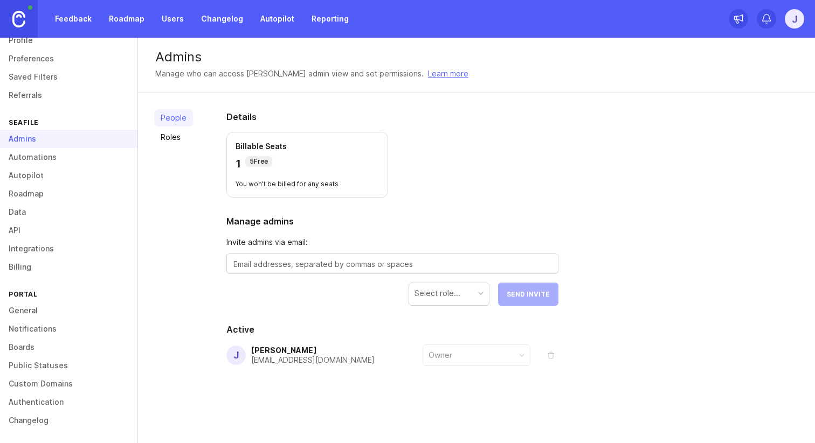
click at [24, 308] on link "General" at bounding box center [68, 311] width 137 height 18
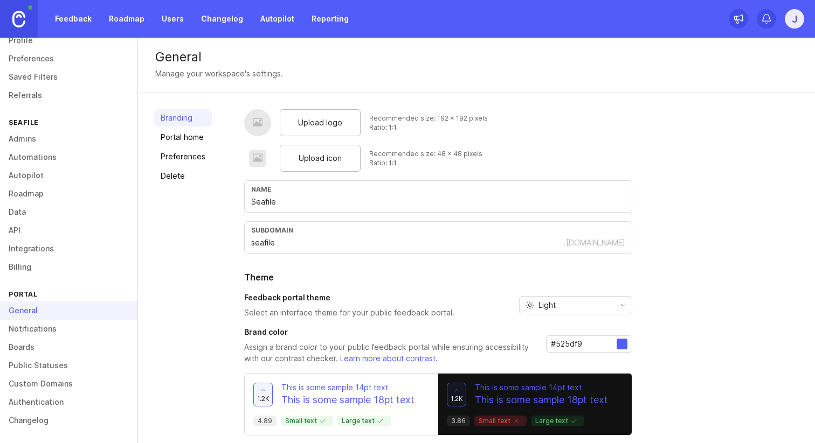
click at [182, 175] on link "Delete" at bounding box center [183, 176] width 58 height 17
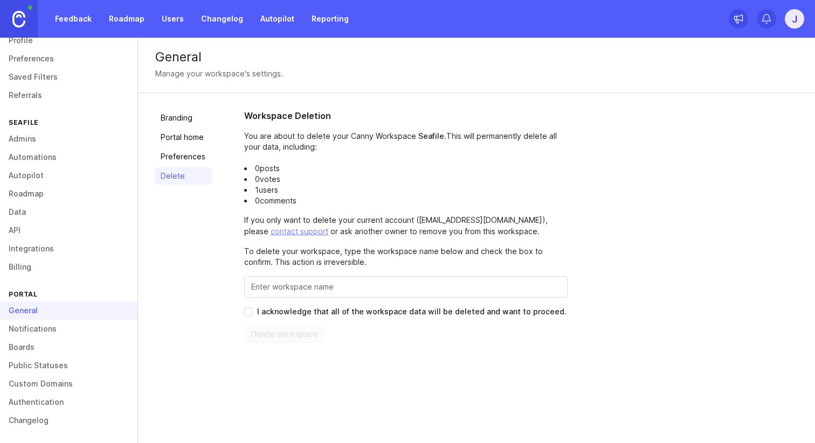
click at [312, 286] on input "Enter this workspace's name to confirm" at bounding box center [405, 287] width 309 height 12
type input "seafile"
click at [244, 309] on input "I acknowledge that all of the workspace data will be deleted and want to procee…" at bounding box center [248, 312] width 9 height 9
checkbox input "true"
click at [284, 339] on span "Delete workspace" at bounding box center [284, 334] width 80 height 17
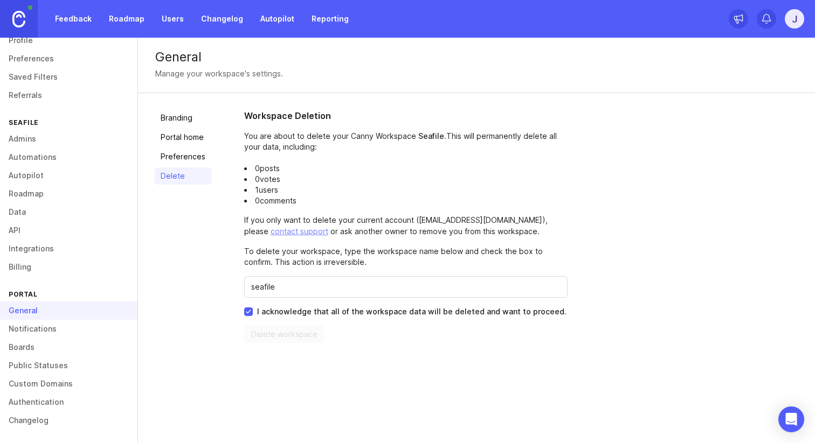
click at [312, 295] on div "seafile" at bounding box center [405, 287] width 323 height 22
click at [284, 340] on span "Delete workspace" at bounding box center [284, 334] width 80 height 17
click at [256, 291] on input "seafile" at bounding box center [405, 287] width 309 height 12
click at [253, 291] on input "seafile" at bounding box center [405, 287] width 309 height 12
type input "Seafile"
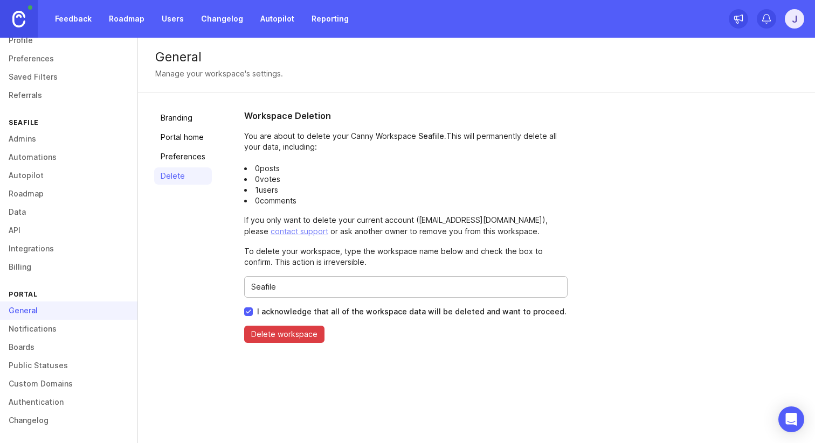
click at [287, 332] on span "Delete workspace" at bounding box center [284, 334] width 66 height 11
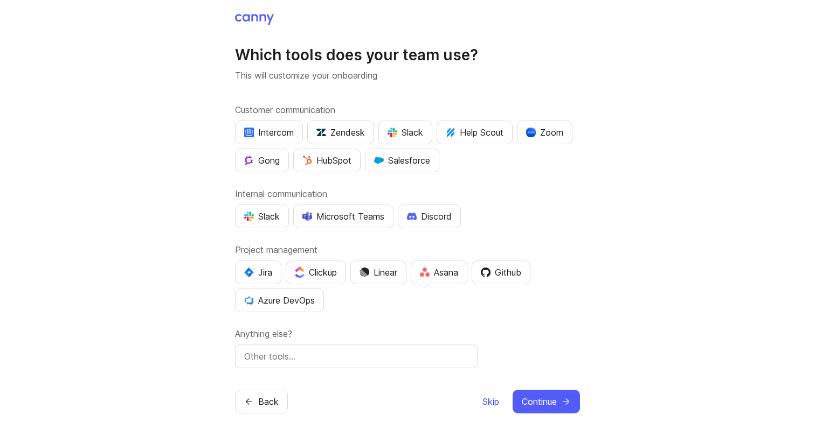
click at [493, 393] on button "Skip" at bounding box center [491, 402] width 18 height 24
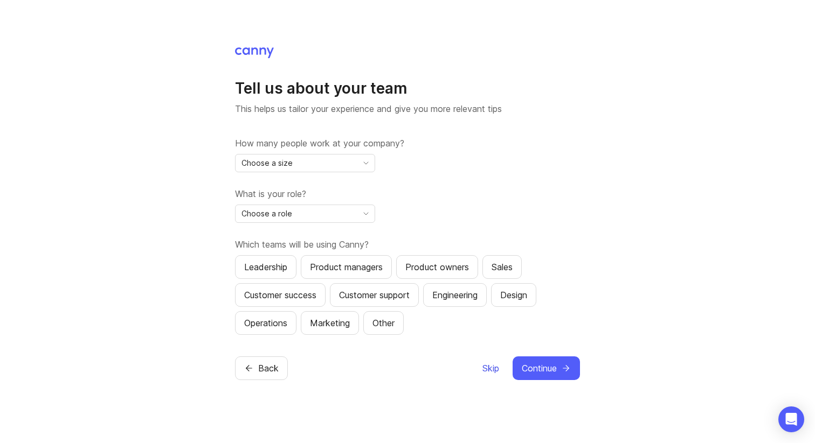
click at [486, 368] on span "Skip" at bounding box center [490, 368] width 17 height 13
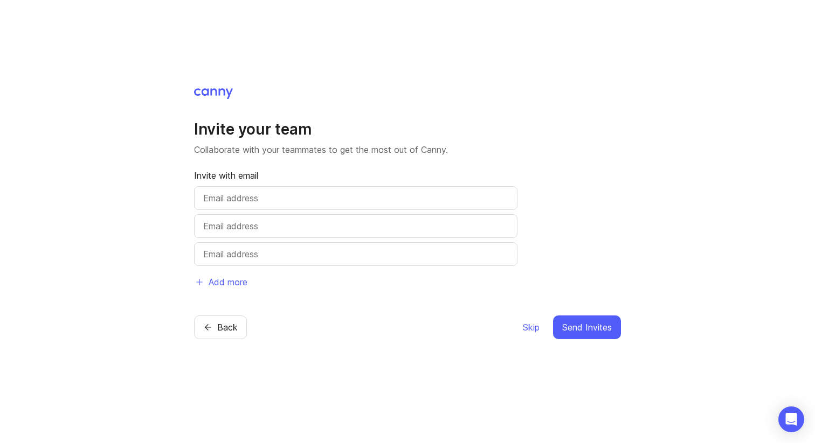
click at [516, 325] on div "Back Skip Send Invites" at bounding box center [407, 328] width 427 height 24
click at [518, 325] on div "Back Skip Send Invites" at bounding box center [407, 328] width 427 height 24
click at [523, 326] on span "Skip" at bounding box center [531, 327] width 17 height 13
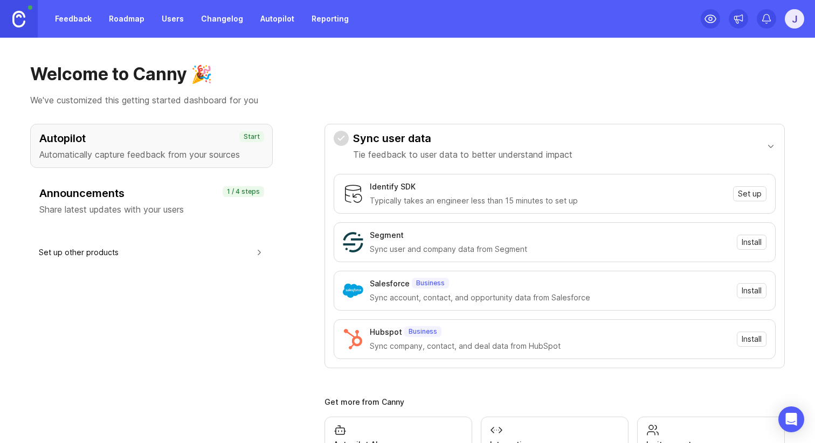
click at [788, 23] on div "j" at bounding box center [793, 18] width 19 height 19
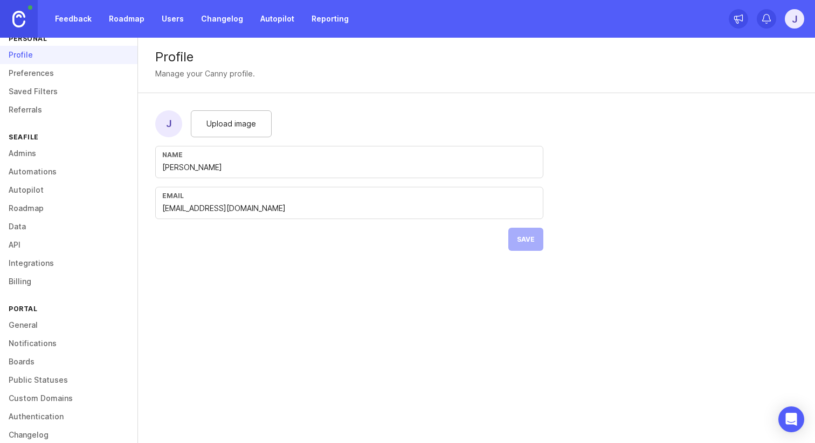
scroll to position [25, 0]
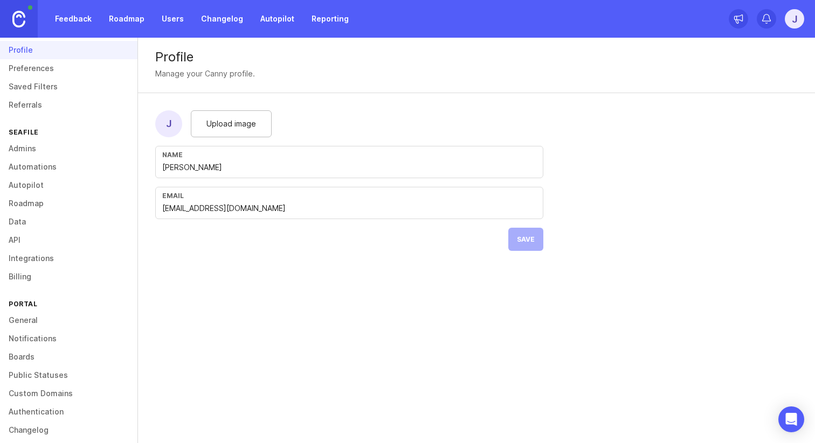
click at [44, 316] on link "General" at bounding box center [68, 320] width 137 height 18
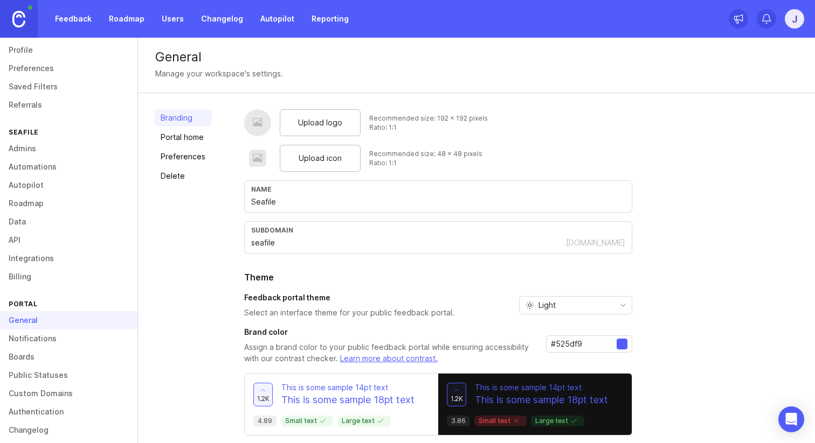
click at [216, 170] on div "Branding Portal home Preferences Delete Upload logo Recommended size: 192 x 192…" at bounding box center [476, 288] width 677 height 391
click at [182, 170] on link "Delete" at bounding box center [183, 176] width 58 height 17
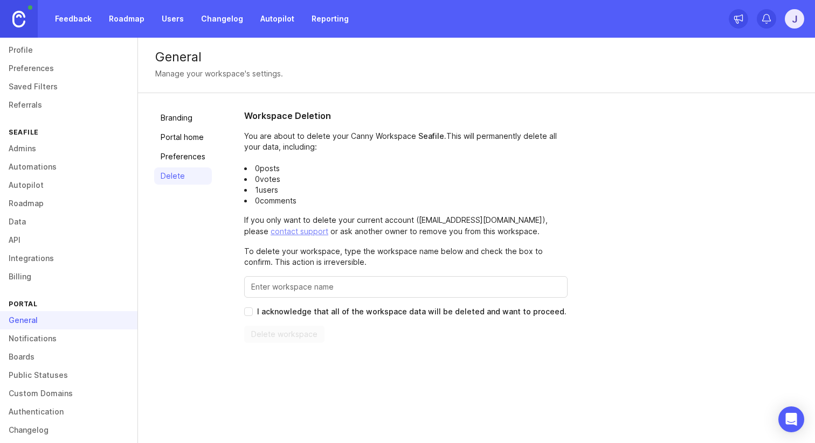
click at [342, 301] on div "Workspace Deletion You are about to delete your Canny Workspace Seafile . This …" at bounding box center [405, 226] width 323 height 234
click at [349, 292] on input "Enter this workspace's name to confirm" at bounding box center [405, 287] width 309 height 12
type input "Seafile"
click at [247, 307] on div "Workspace Deletion You are about to delete your Canny Workspace Seafile . This …" at bounding box center [405, 226] width 323 height 234
click at [248, 309] on input "I acknowledge that all of the workspace data will be deleted and want to procee…" at bounding box center [248, 312] width 9 height 9
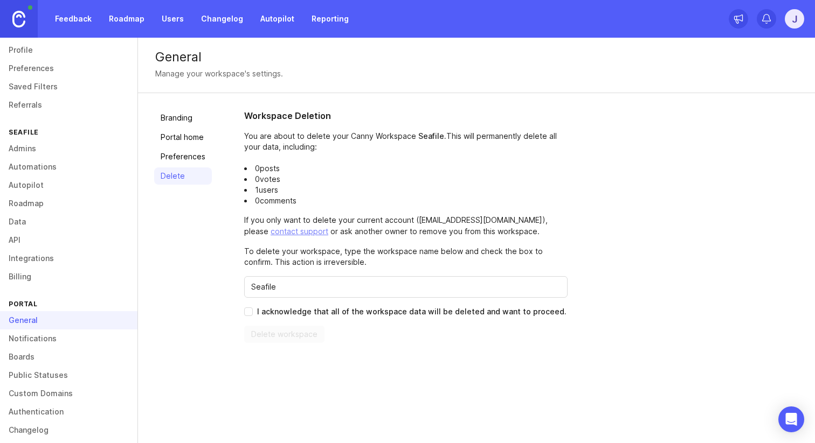
checkbox input "true"
click at [273, 333] on span "Delete workspace" at bounding box center [284, 334] width 66 height 11
